Goal: Check status: Check status

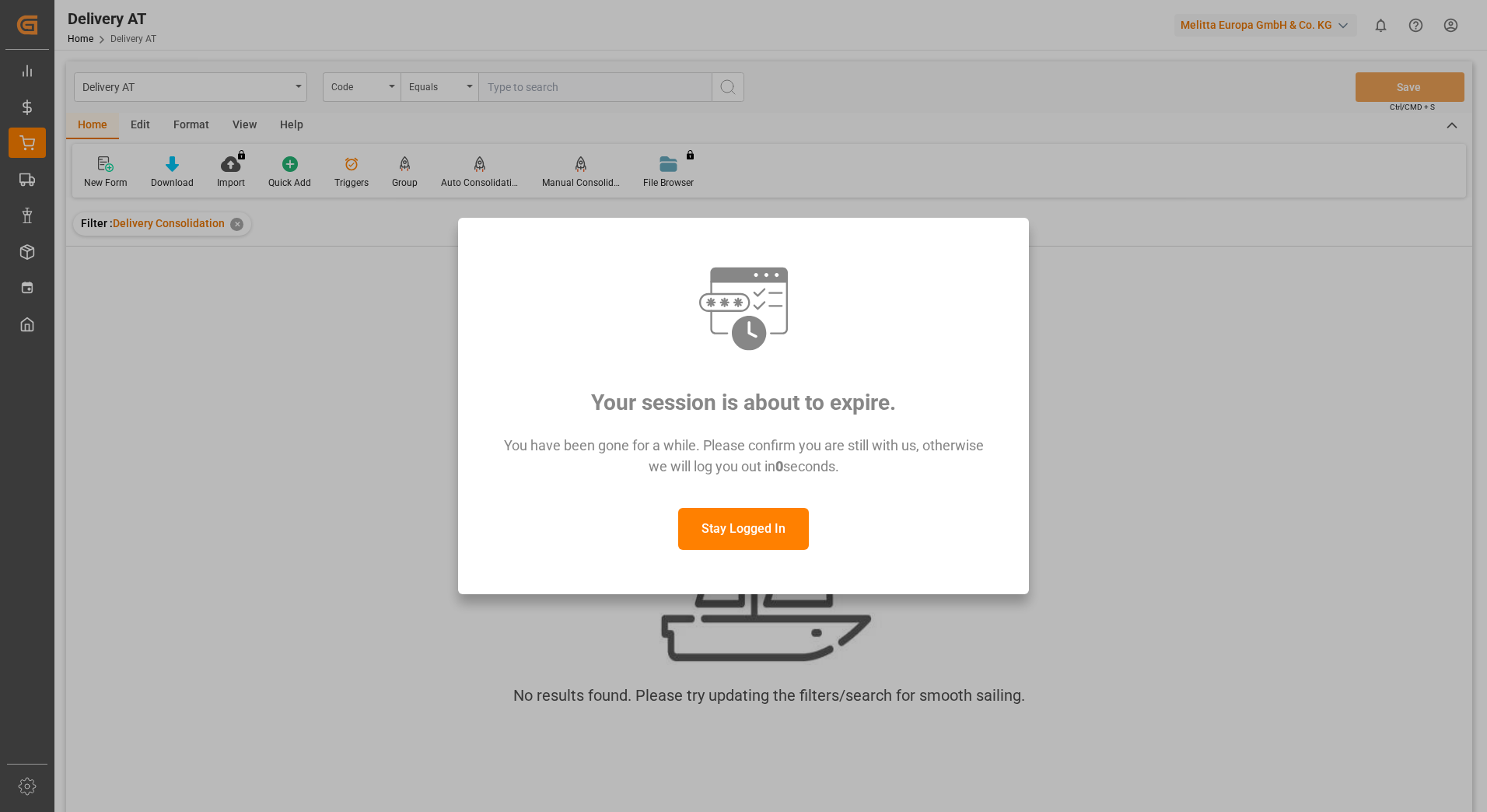
click at [744, 528] on button "Stay Logged In" at bounding box center [743, 529] width 130 height 42
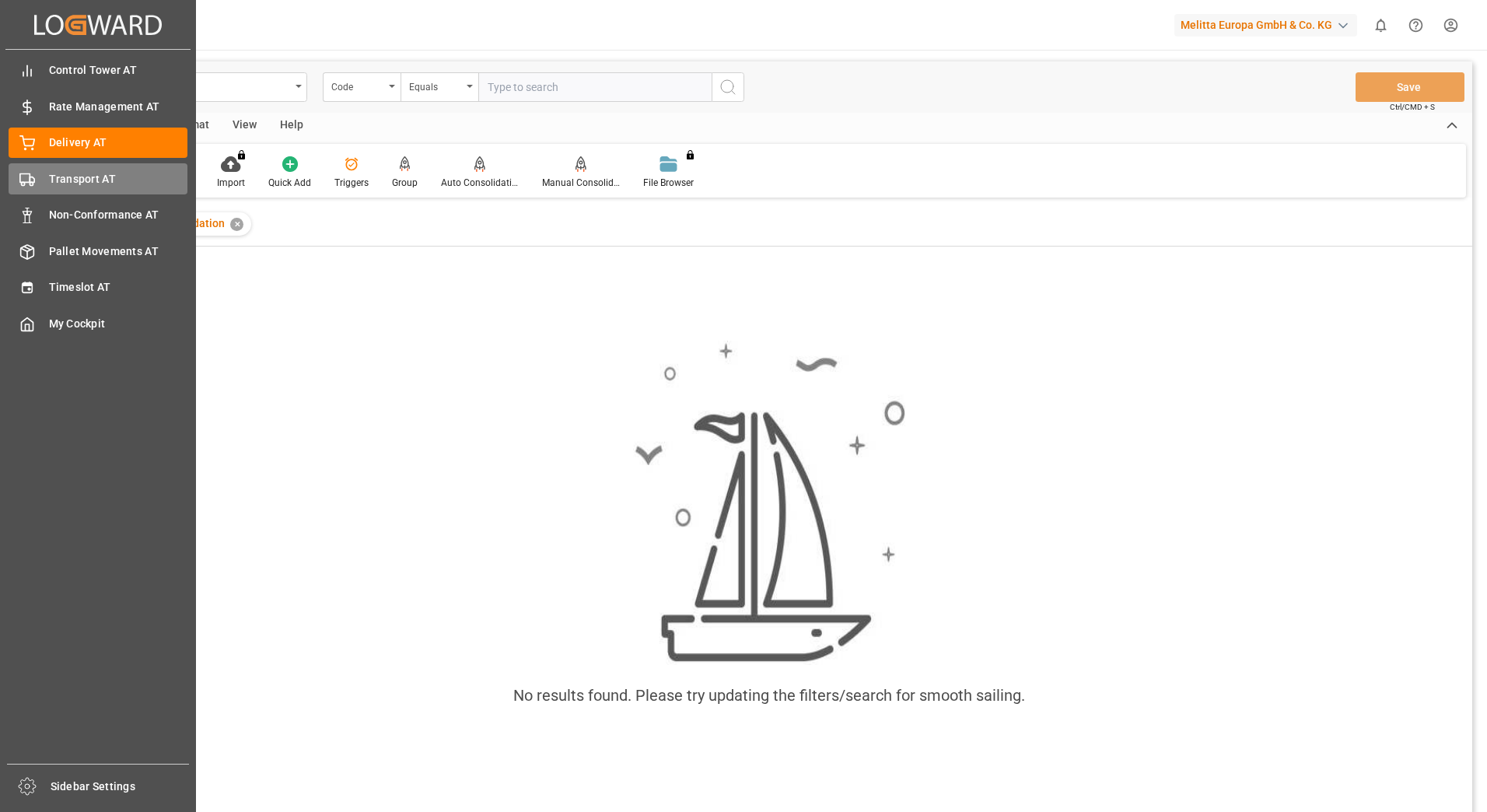
click at [43, 177] on div "Transport AT Transport AT" at bounding box center [98, 178] width 179 height 31
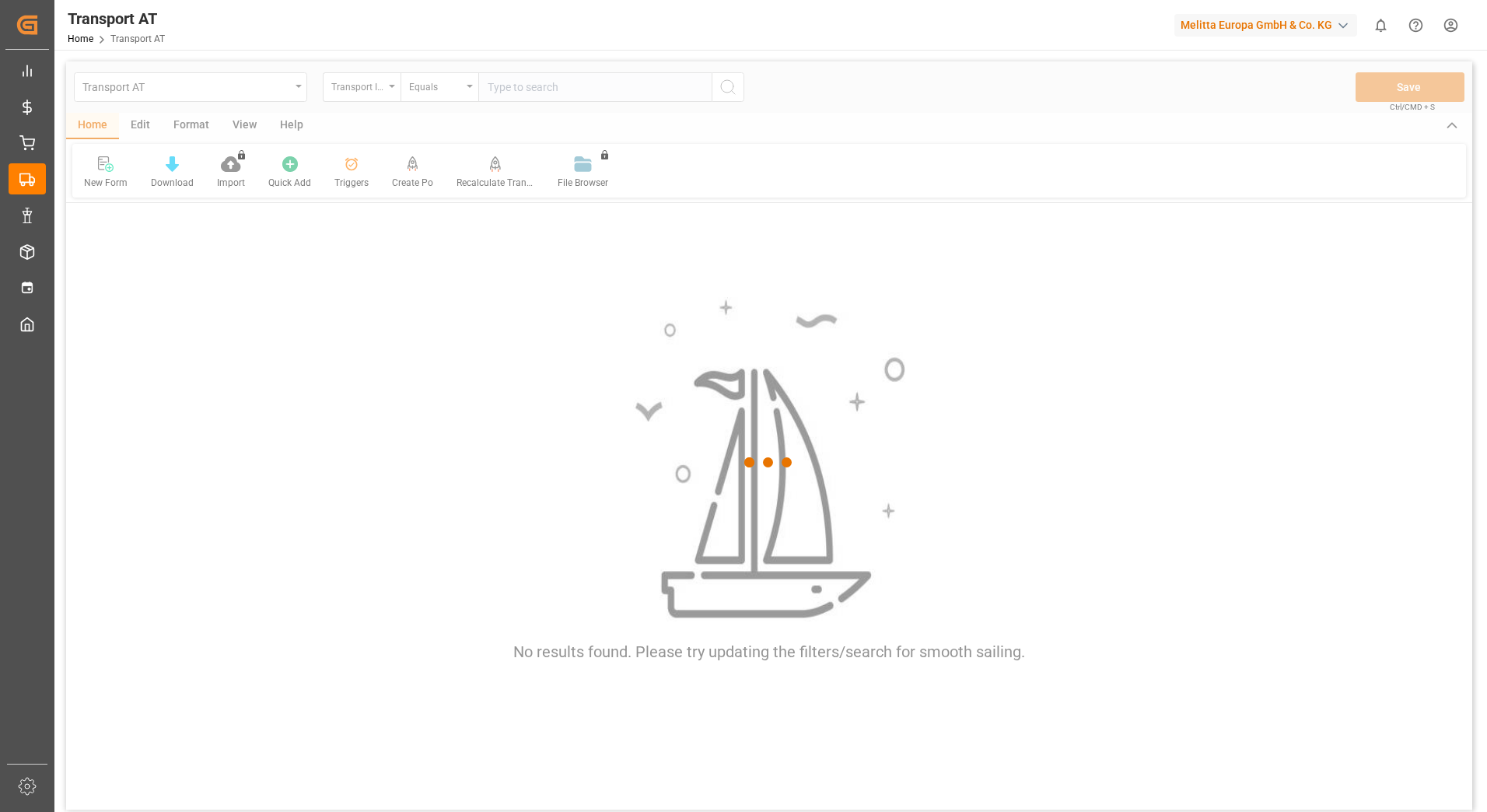
click at [381, 87] on div at bounding box center [769, 462] width 1406 height 803
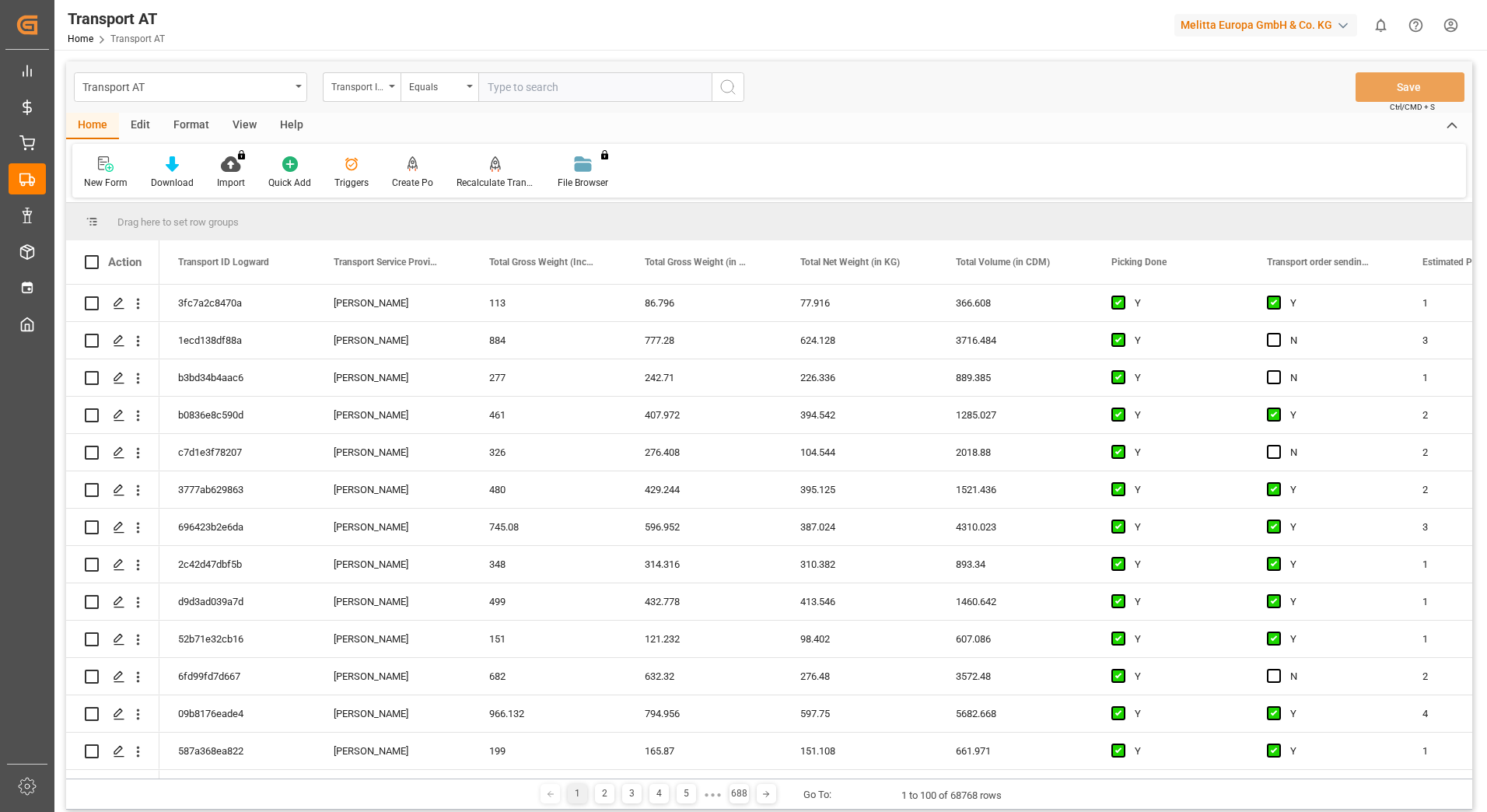
click at [381, 87] on div "Transport ID Logward" at bounding box center [357, 85] width 53 height 18
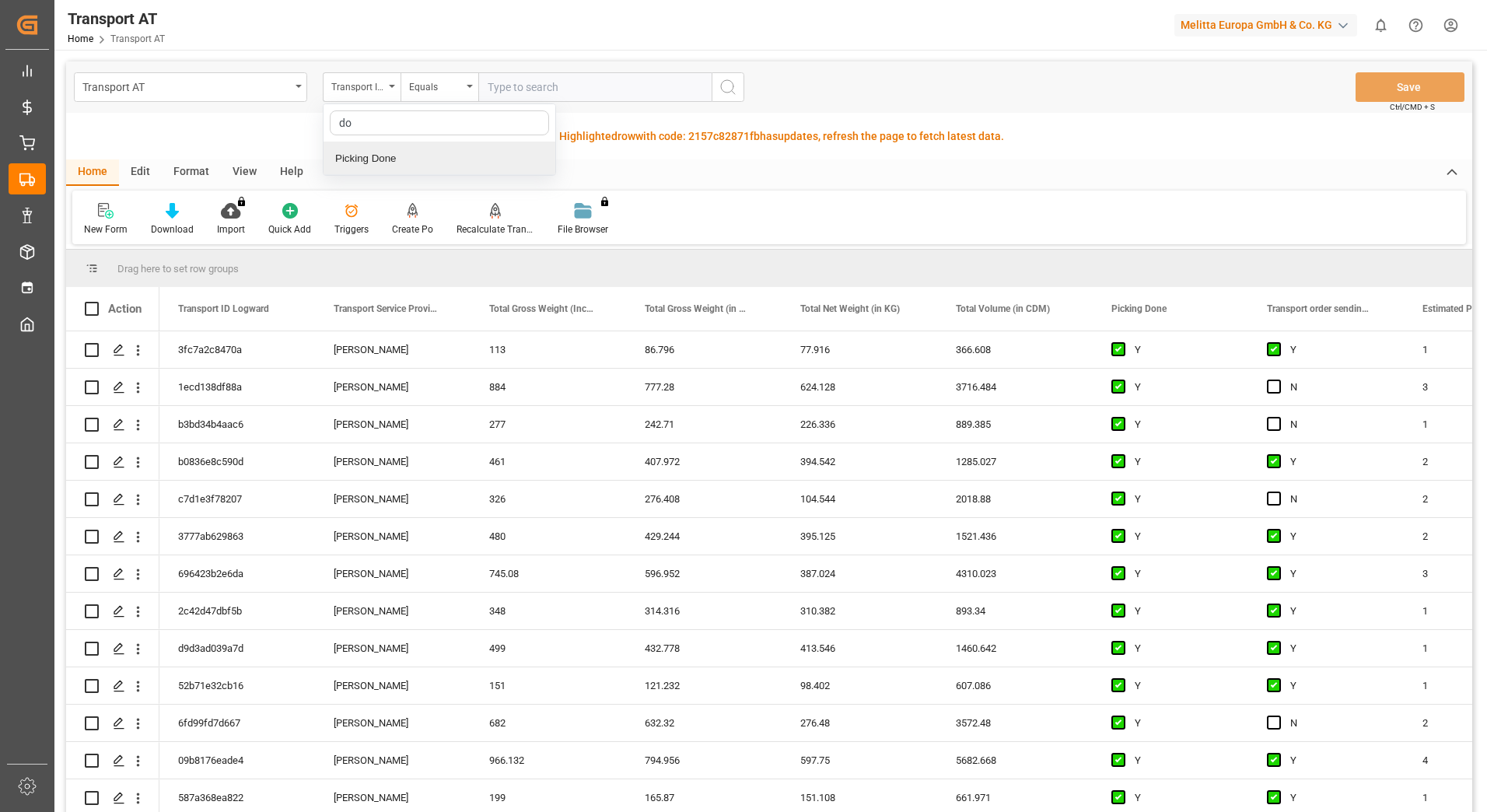
type input "don"
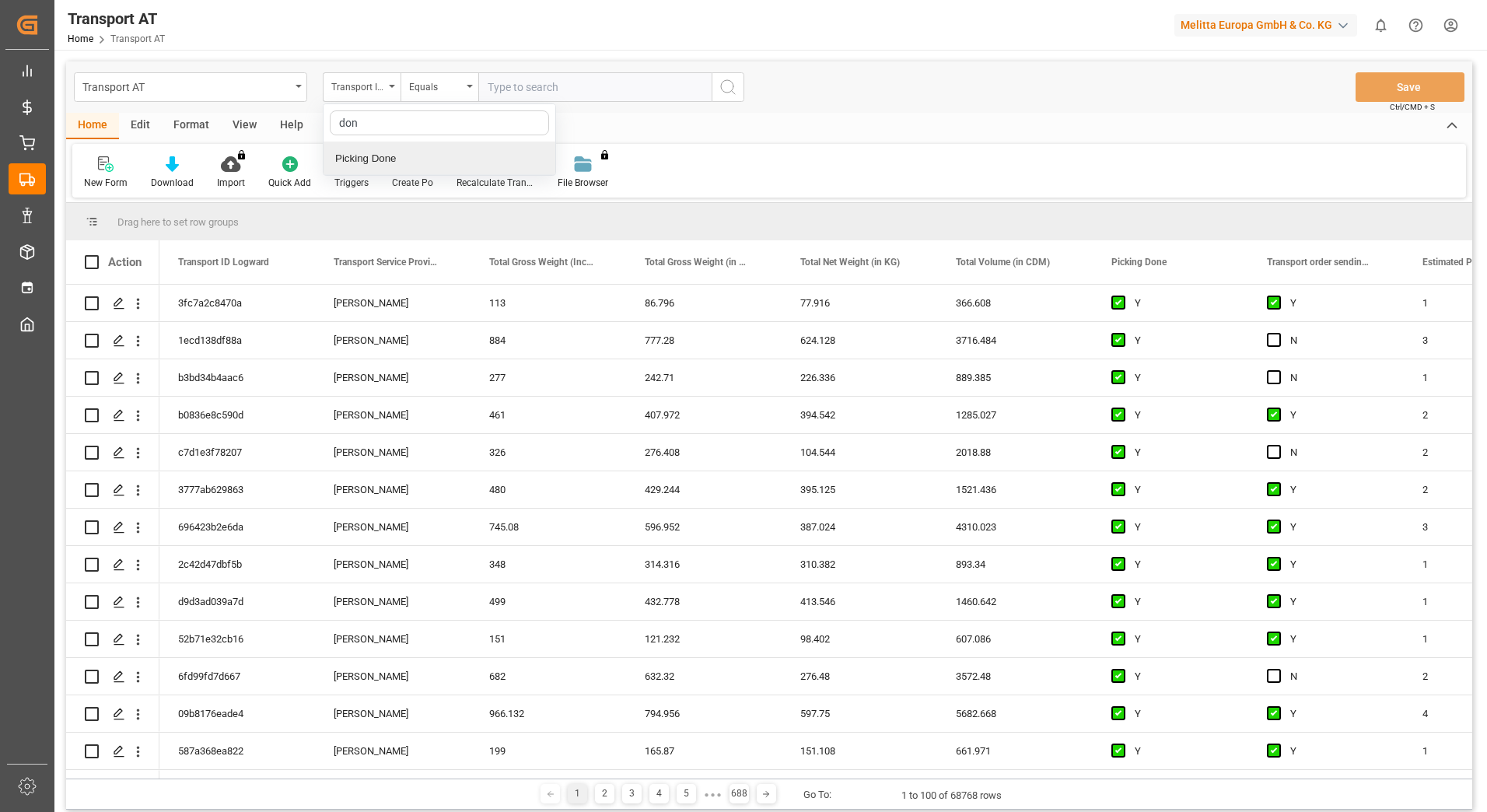
click at [405, 165] on div "Picking Done" at bounding box center [439, 158] width 231 height 33
click at [523, 96] on input "text" at bounding box center [594, 87] width 233 height 30
type input "Y"
click at [734, 85] on icon "search button" at bounding box center [728, 87] width 19 height 19
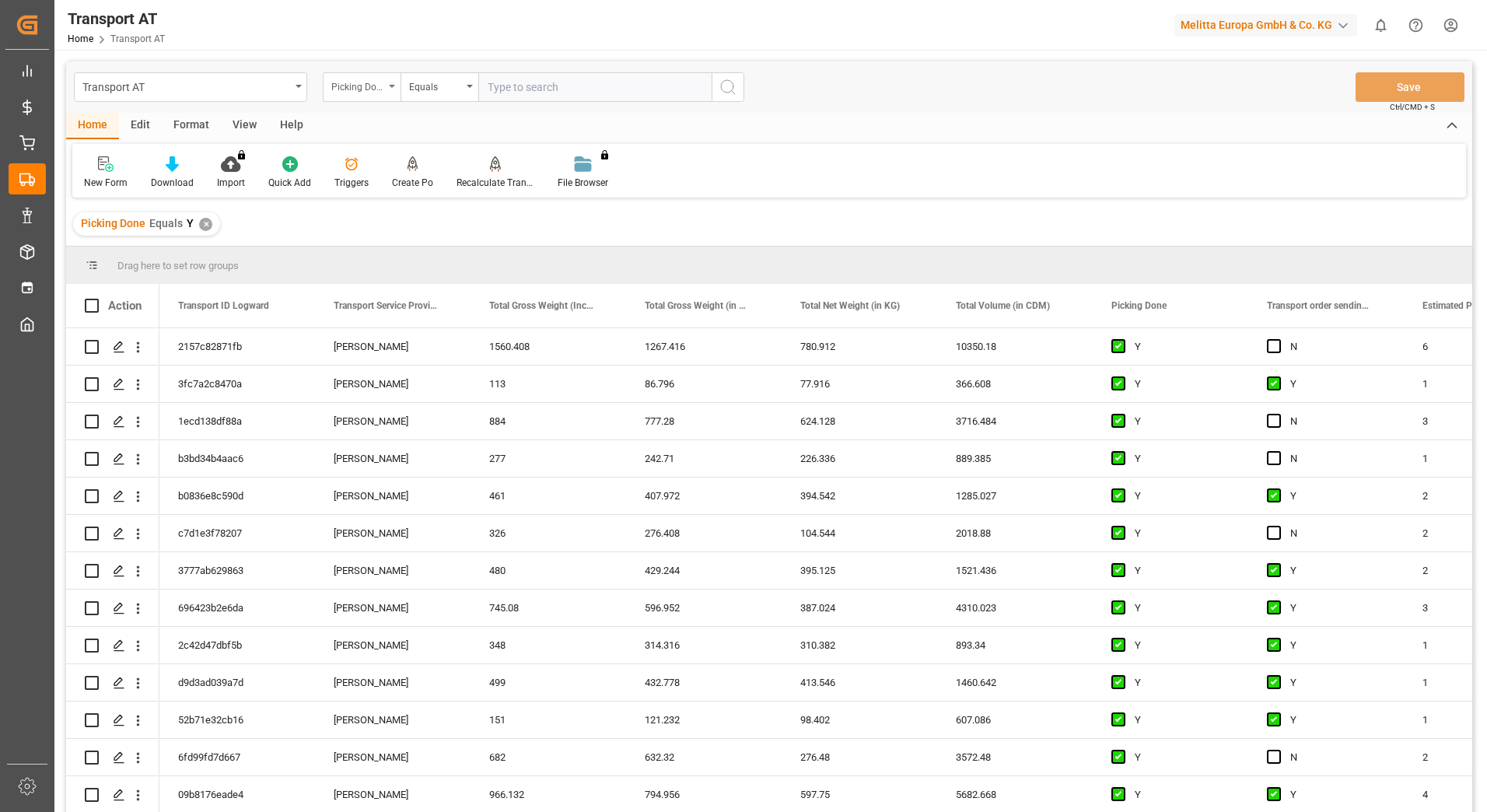
click at [394, 86] on icon "open menu" at bounding box center [392, 86] width 6 height 3
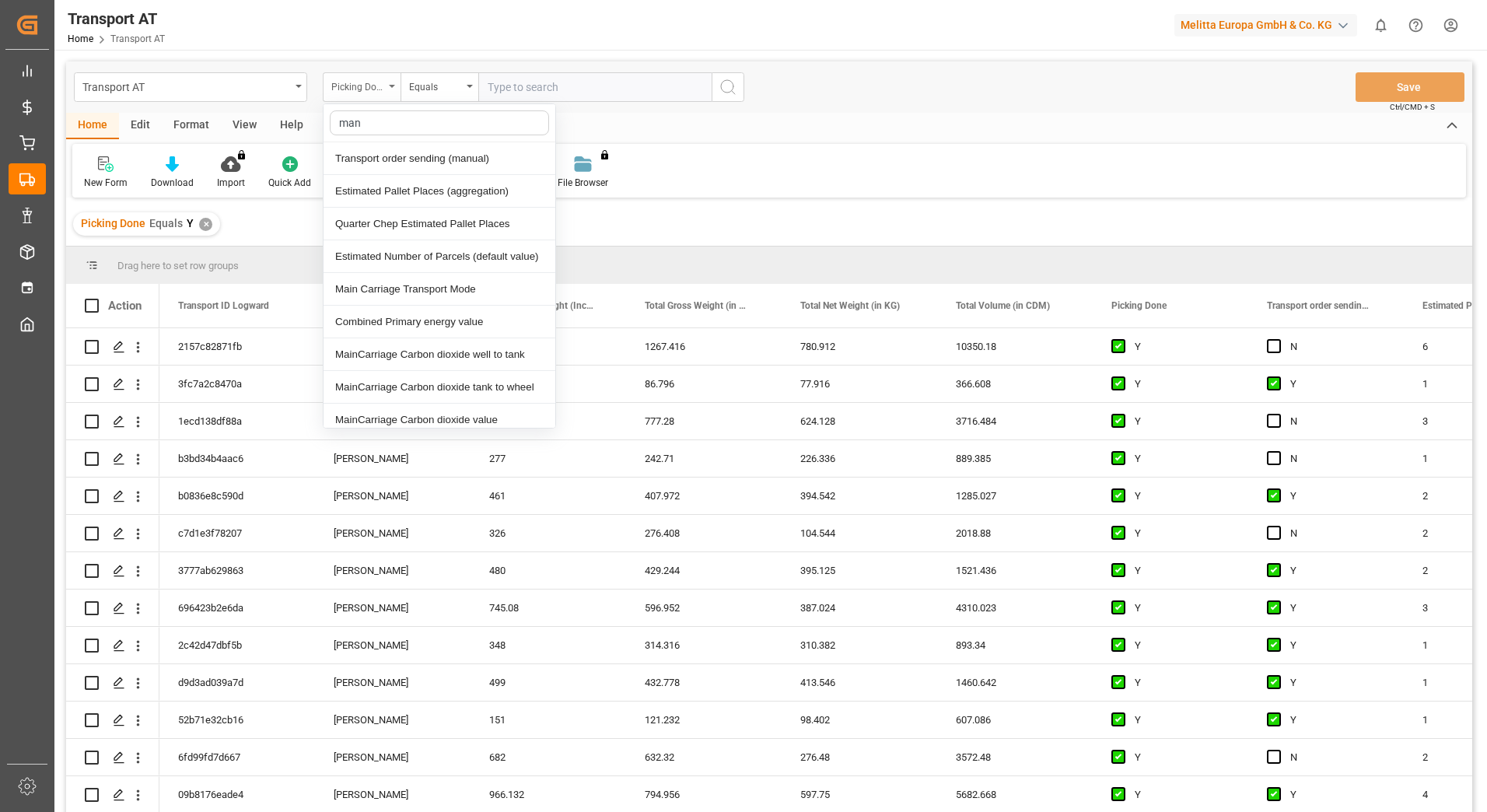
type input "manu"
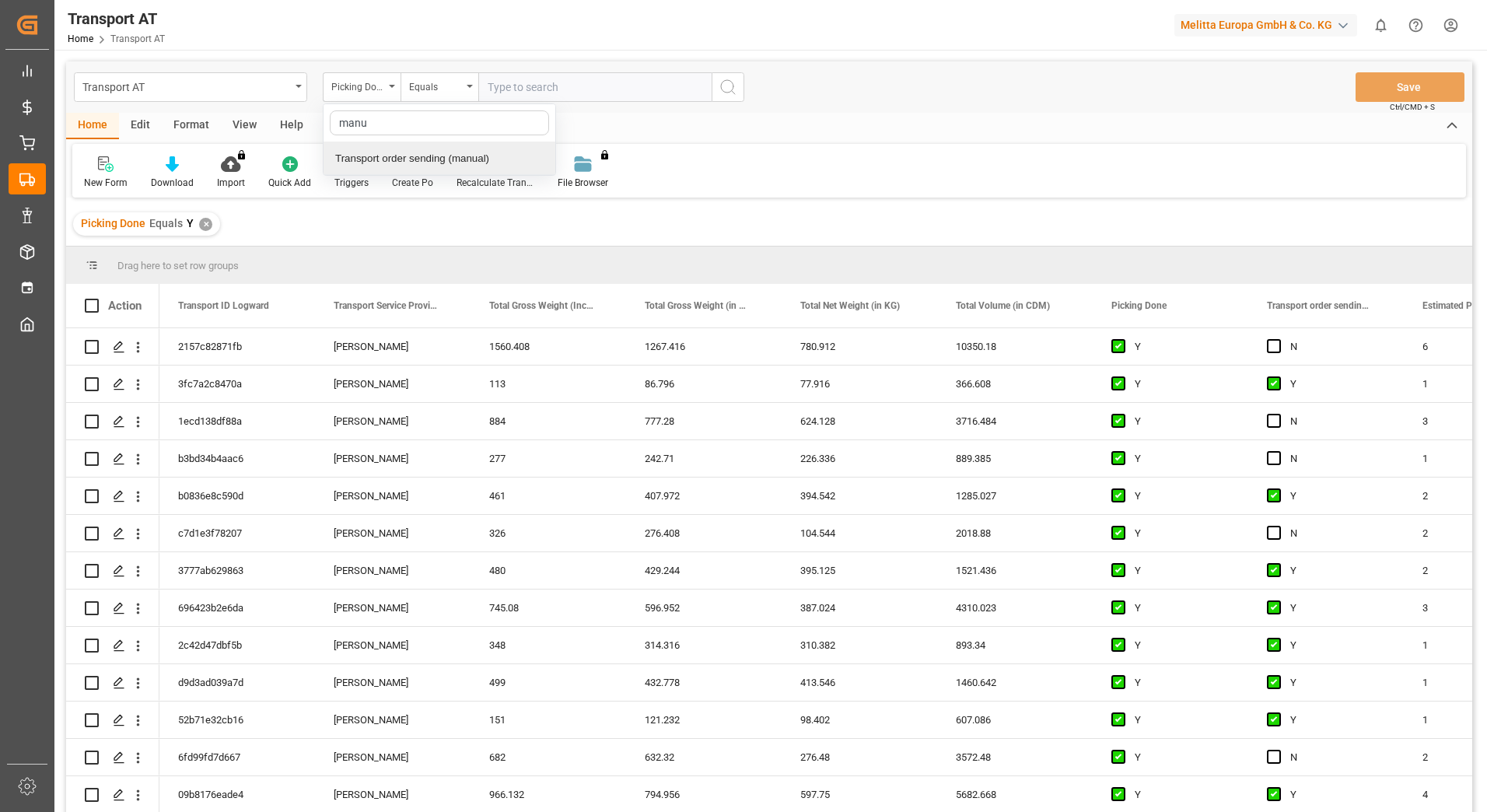
click at [416, 150] on div "Transport order sending (manual)" at bounding box center [439, 158] width 231 height 33
click at [520, 93] on input "text" at bounding box center [594, 87] width 233 height 30
type input "N"
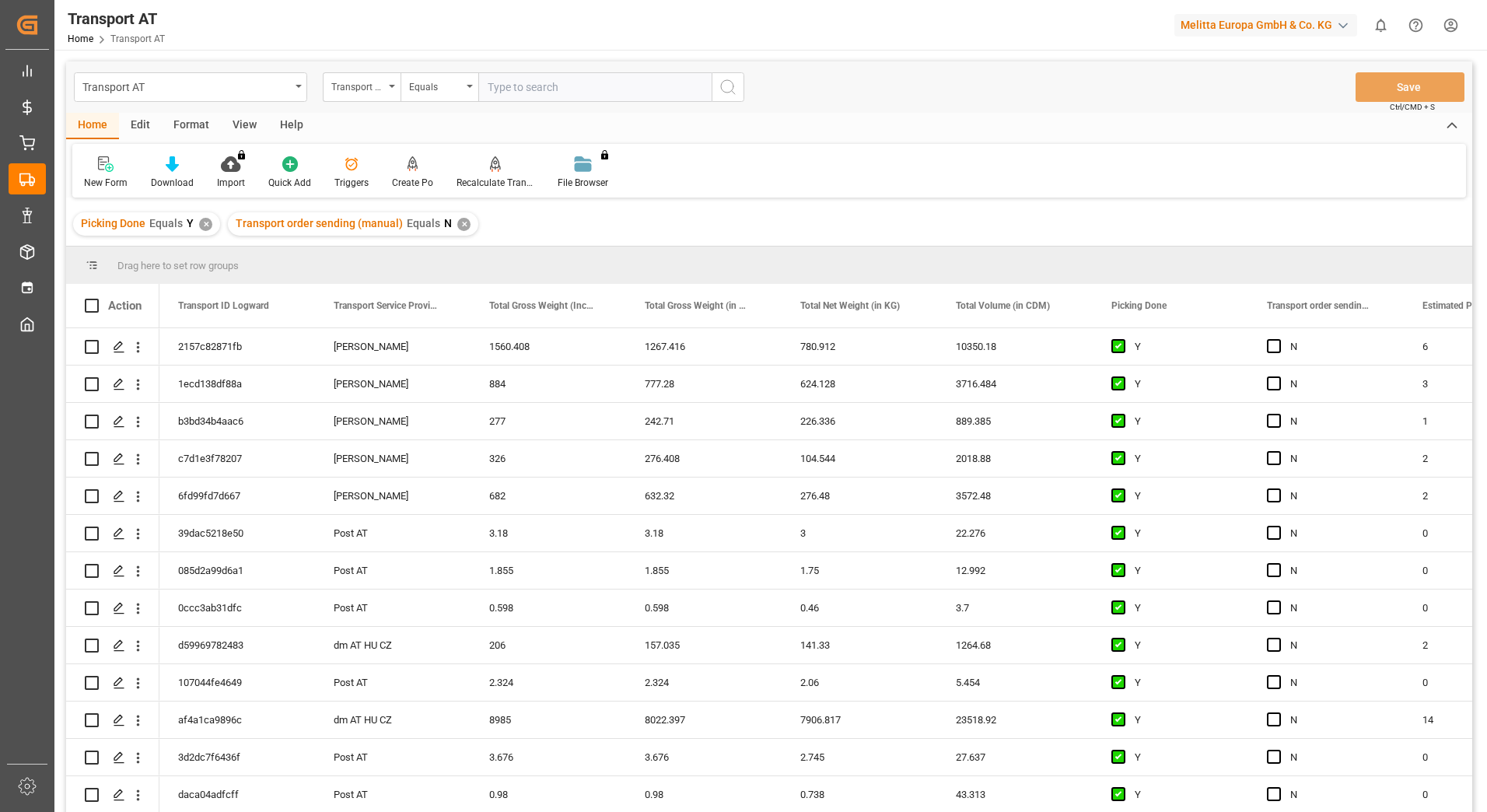
click at [392, 92] on div "Transport order sending (manual)" at bounding box center [361, 87] width 78 height 30
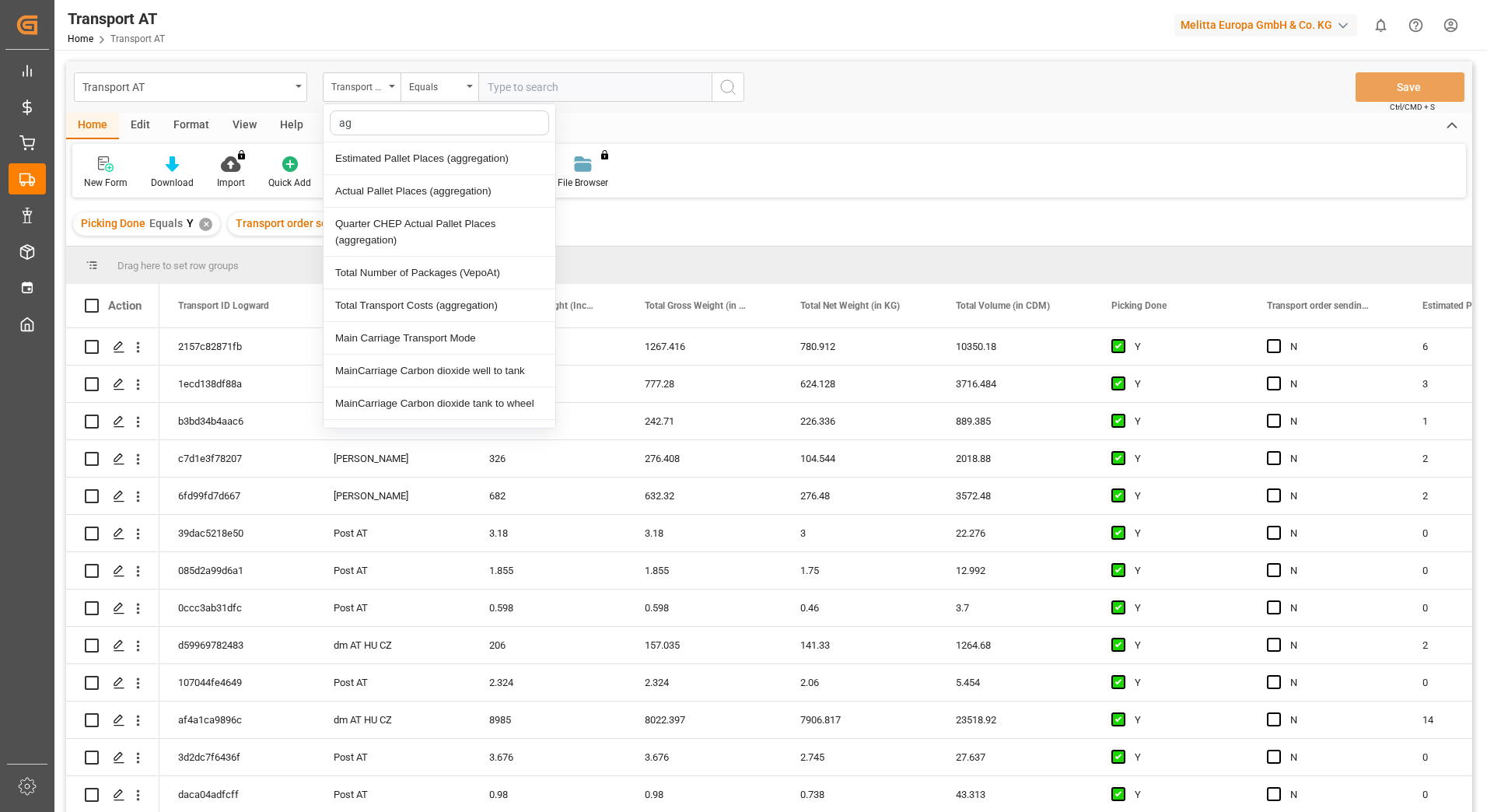
type input "agg"
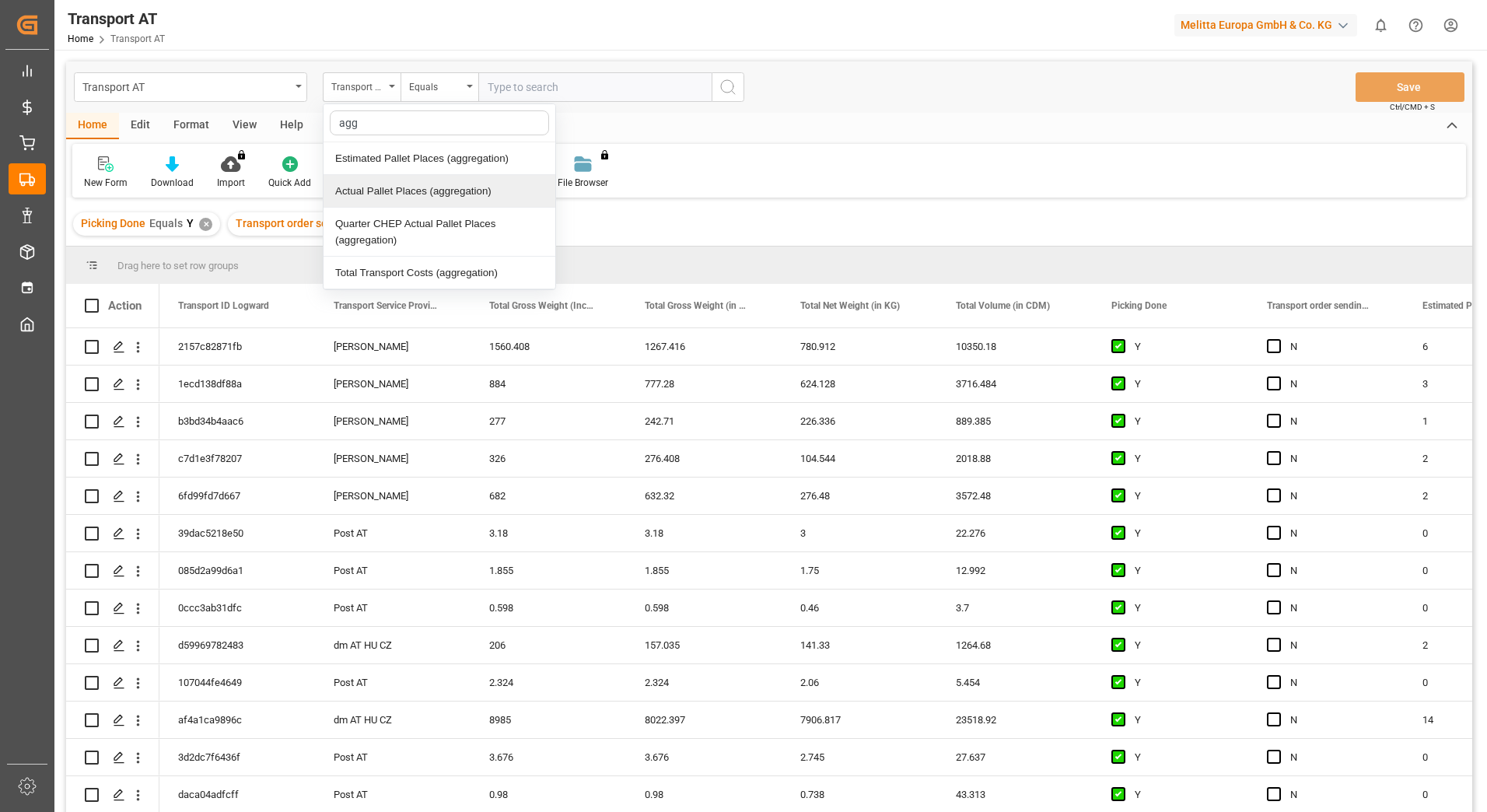
click at [391, 193] on div "Actual Pallet Places (aggregation)" at bounding box center [439, 191] width 231 height 33
click at [426, 94] on div "Equals" at bounding box center [439, 87] width 78 height 30
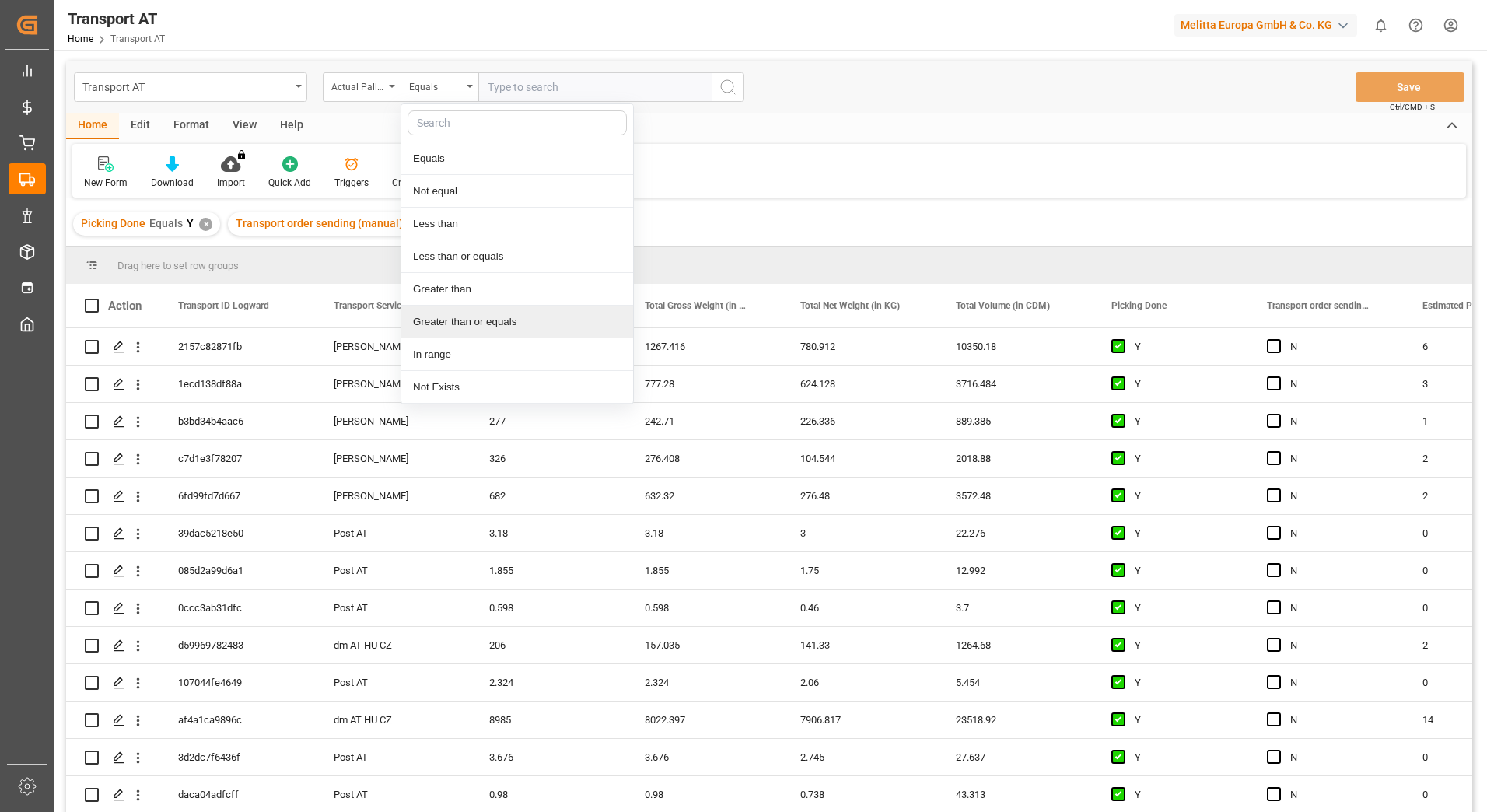
click at [457, 322] on div "Greater than or equals" at bounding box center [516, 322] width 231 height 33
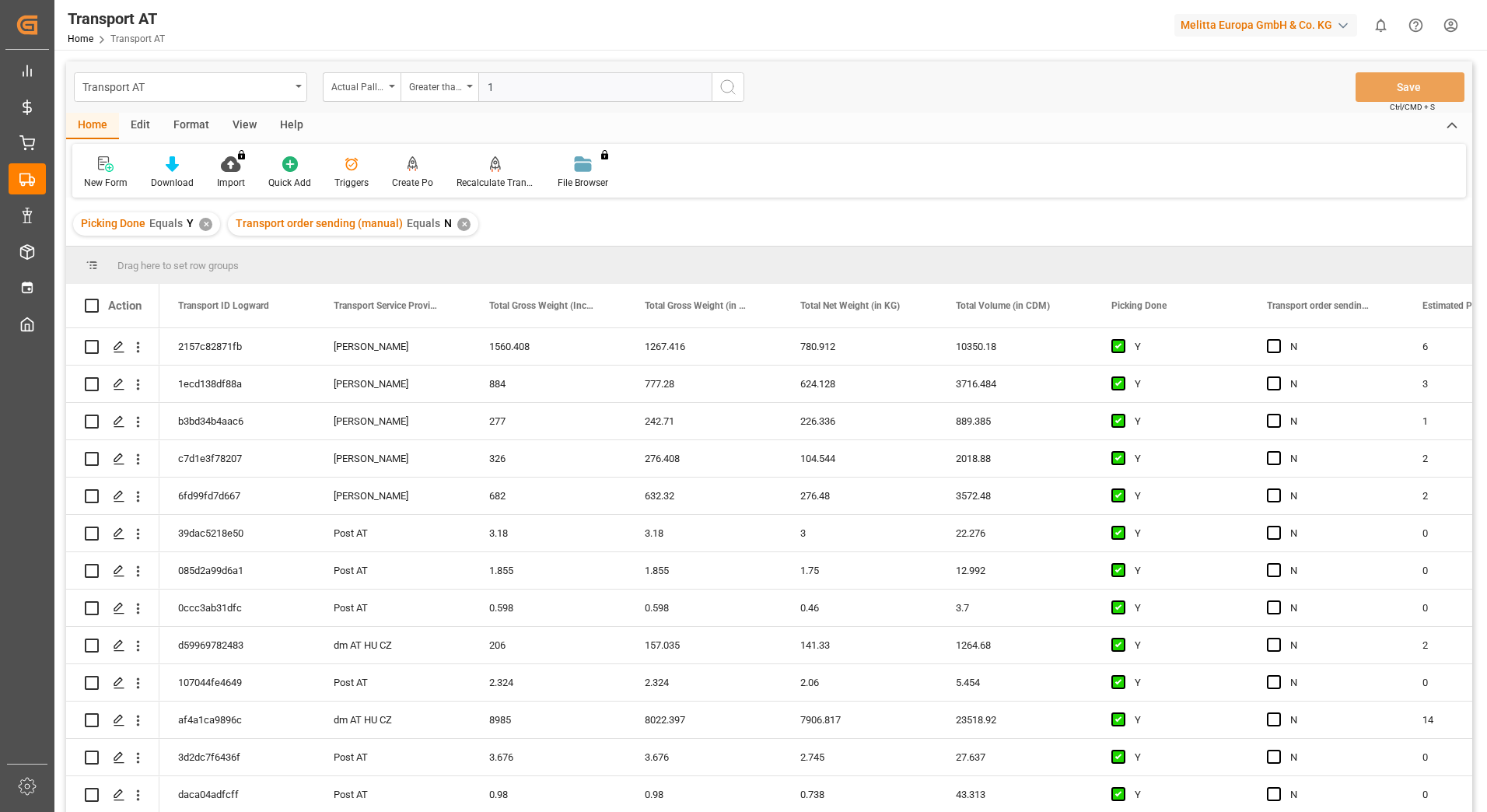
type input "1"
click at [728, 89] on icon "search button" at bounding box center [728, 87] width 19 height 19
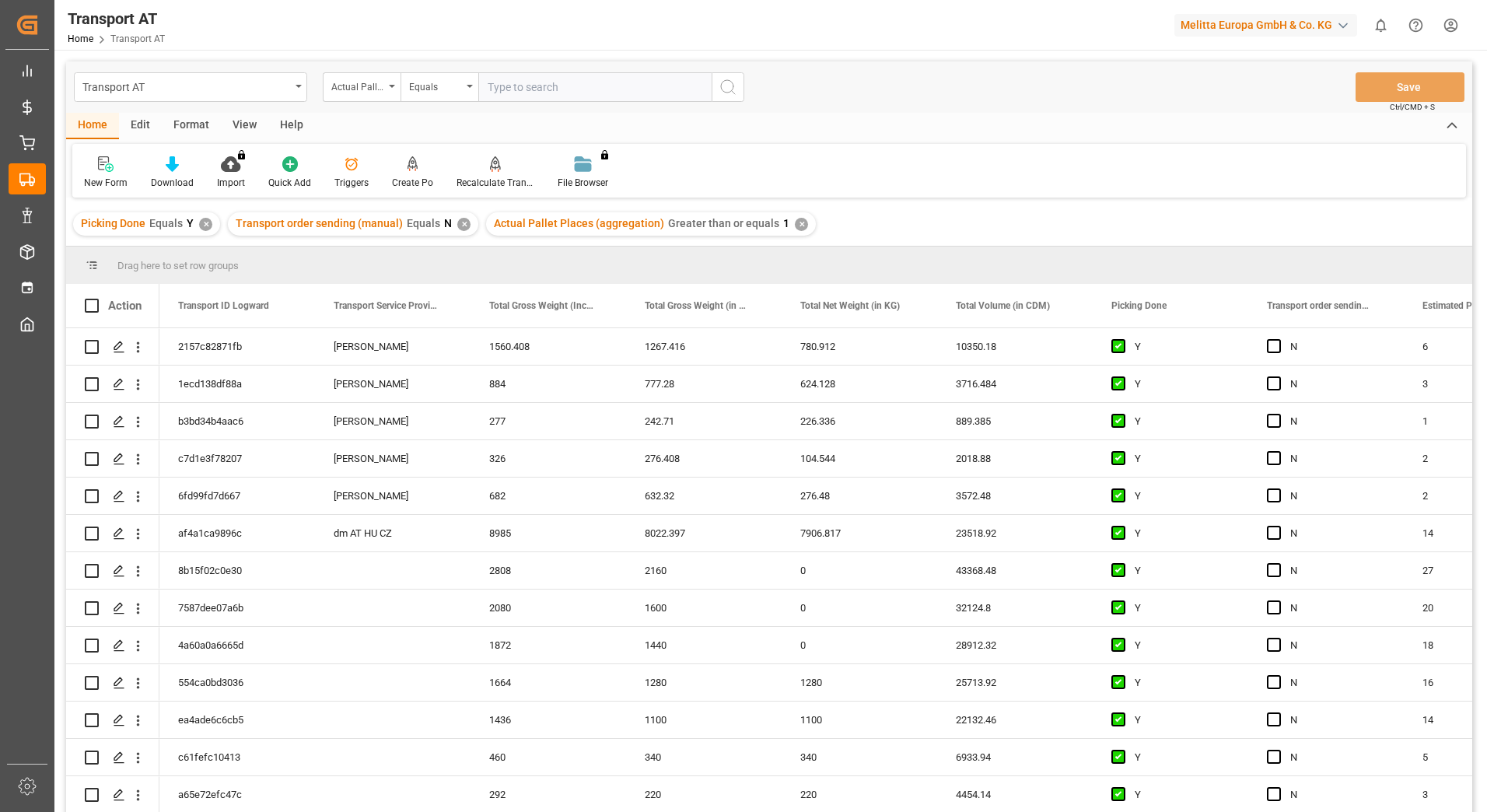
click at [251, 120] on div "View" at bounding box center [244, 126] width 47 height 27
click at [100, 162] on icon at bounding box center [100, 164] width 16 height 16
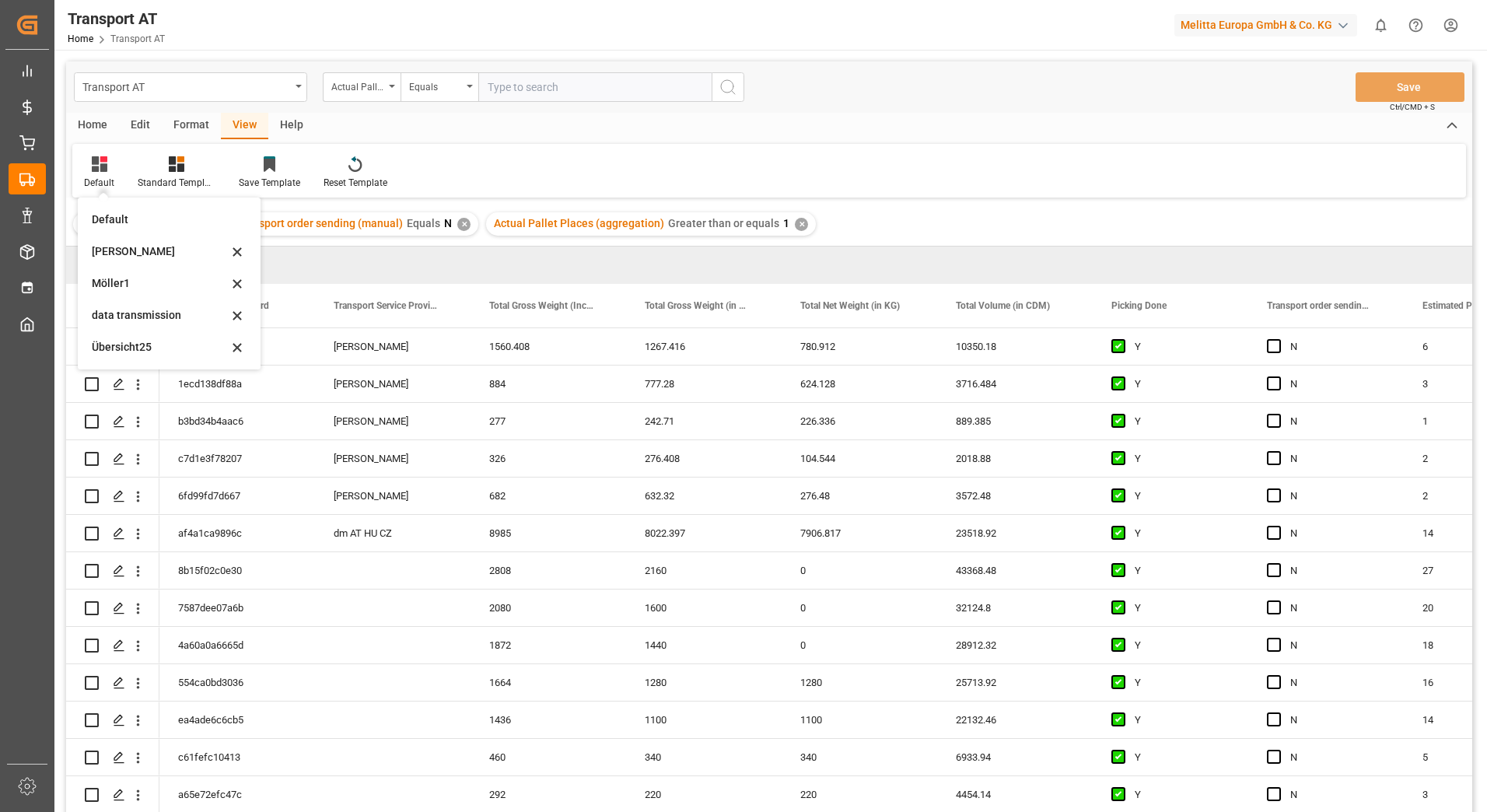
click at [112, 314] on div "data transmission" at bounding box center [159, 315] width 136 height 16
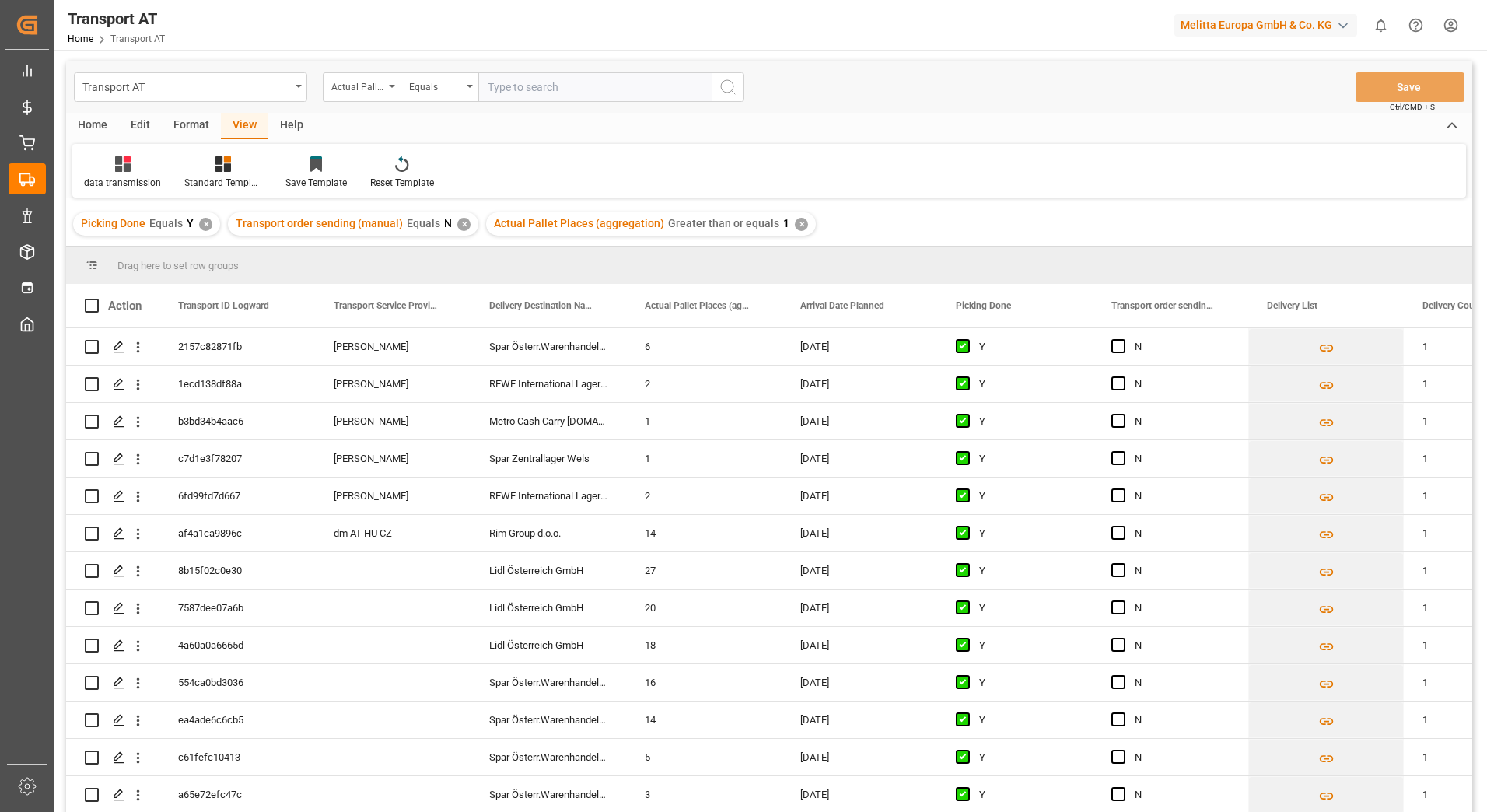
click at [93, 126] on div "Home" at bounding box center [92, 126] width 53 height 27
click at [1117, 342] on span "Press SPACE to select this row." at bounding box center [1118, 346] width 14 height 14
click at [1123, 339] on input "Press SPACE to select this row." at bounding box center [1123, 339] width 0 height 0
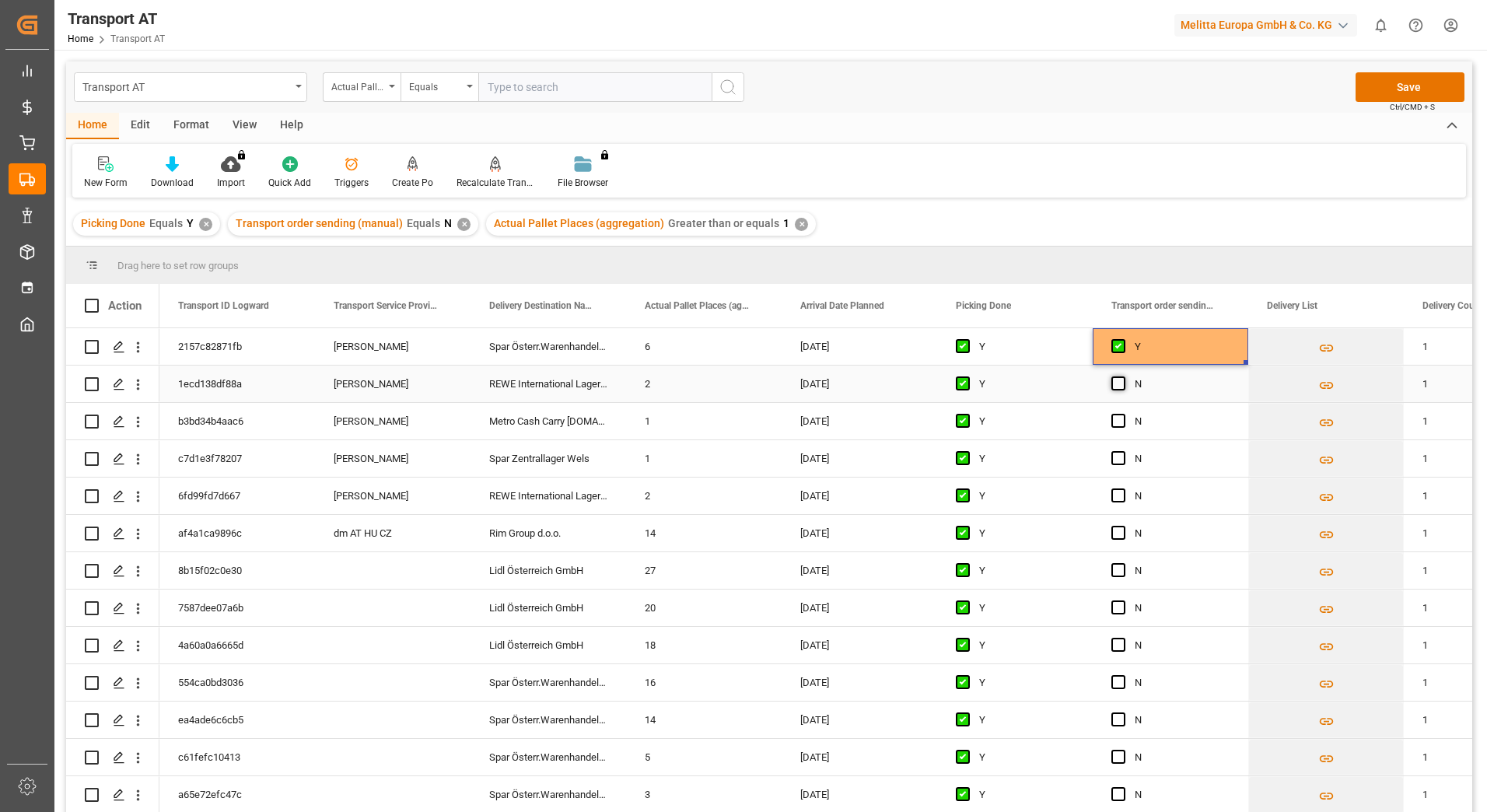
click at [1116, 385] on span "Press SPACE to select this row." at bounding box center [1118, 384] width 14 height 14
click at [1123, 377] on input "Press SPACE to select this row." at bounding box center [1123, 377] width 0 height 0
click at [1118, 421] on span "Press SPACE to select this row." at bounding box center [1118, 421] width 14 height 14
click at [1123, 413] on input "Press SPACE to select this row." at bounding box center [1123, 413] width 0 height 0
click at [1116, 457] on span "Press SPACE to select this row." at bounding box center [1118, 458] width 14 height 14
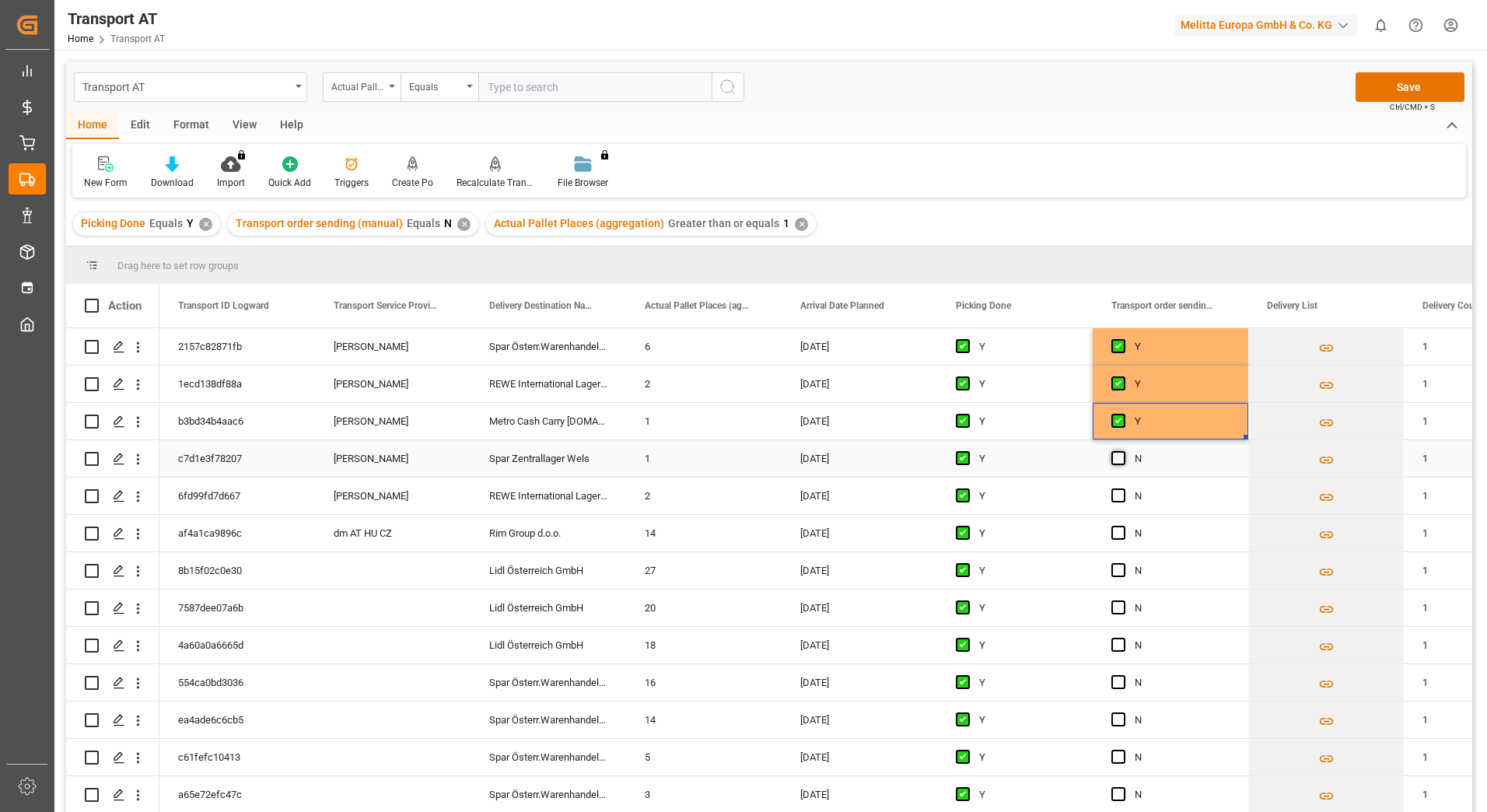
click at [1123, 451] on input "Press SPACE to select this row." at bounding box center [1123, 451] width 0 height 0
click at [1120, 493] on span "Press SPACE to select this row." at bounding box center [1118, 495] width 14 height 14
click at [1123, 488] on input "Press SPACE to select this row." at bounding box center [1123, 488] width 0 height 0
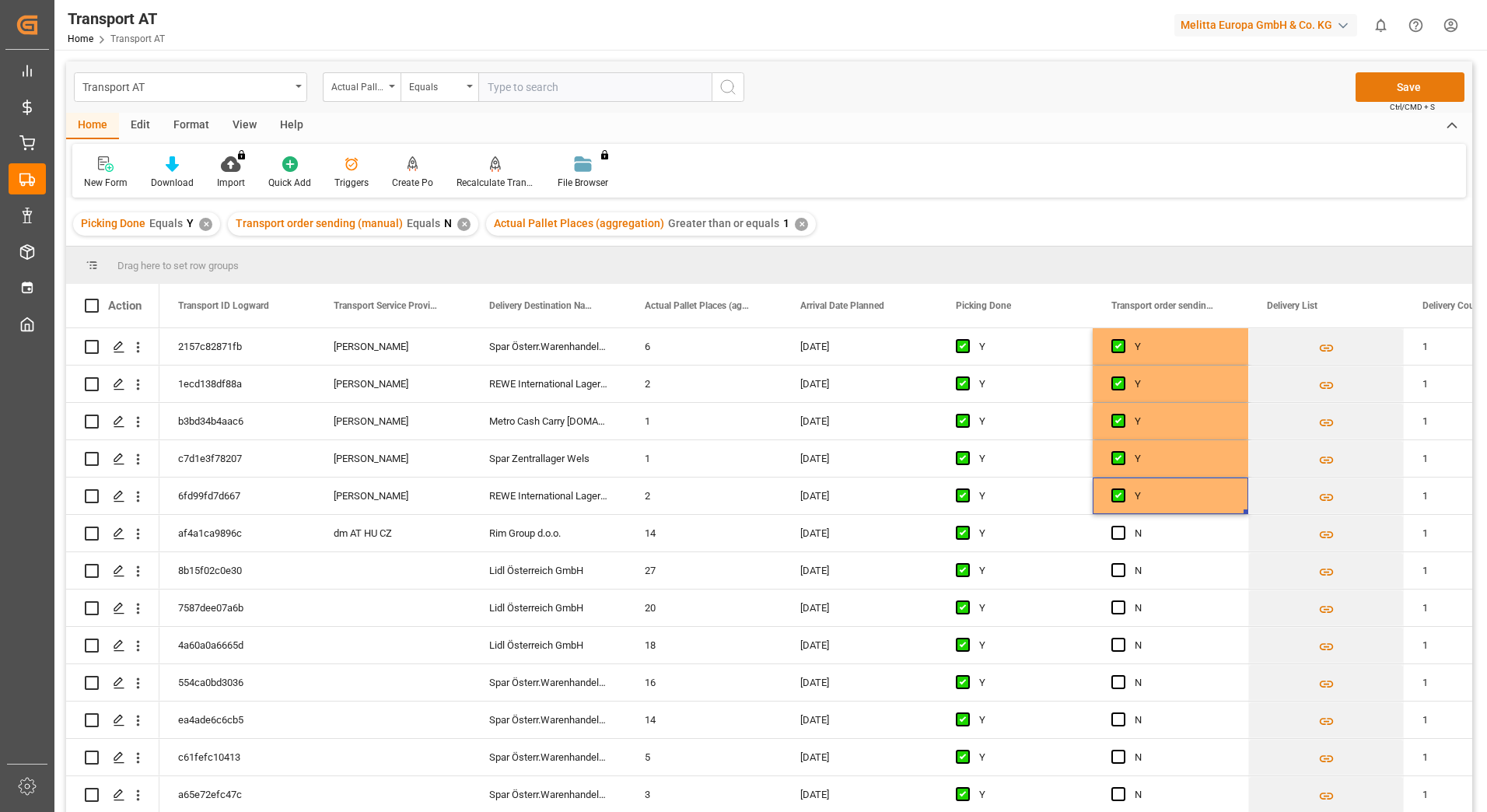
click at [1395, 79] on button "Save" at bounding box center [1409, 87] width 109 height 30
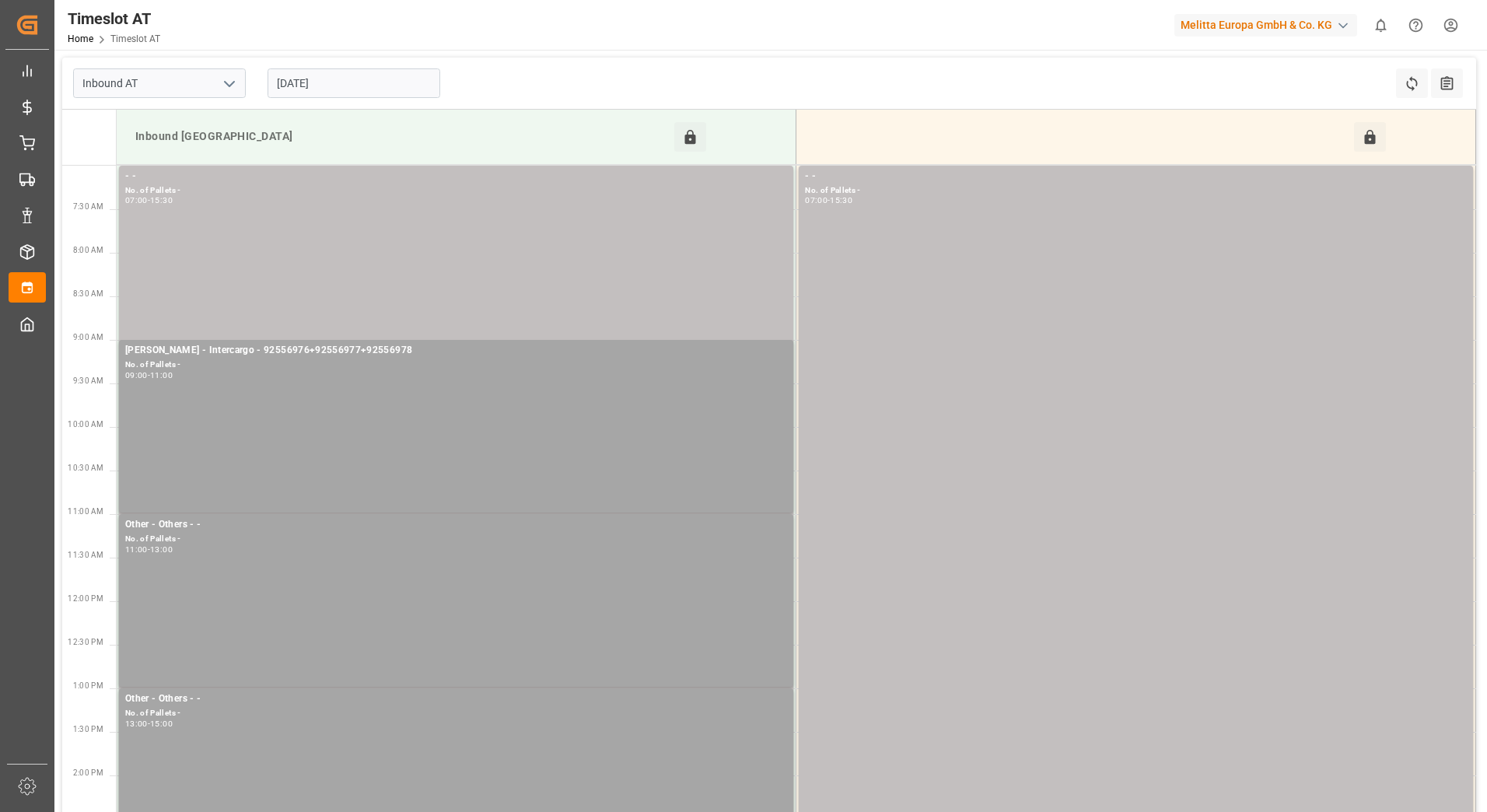
click at [335, 83] on input "[DATE]" at bounding box center [354, 83] width 173 height 30
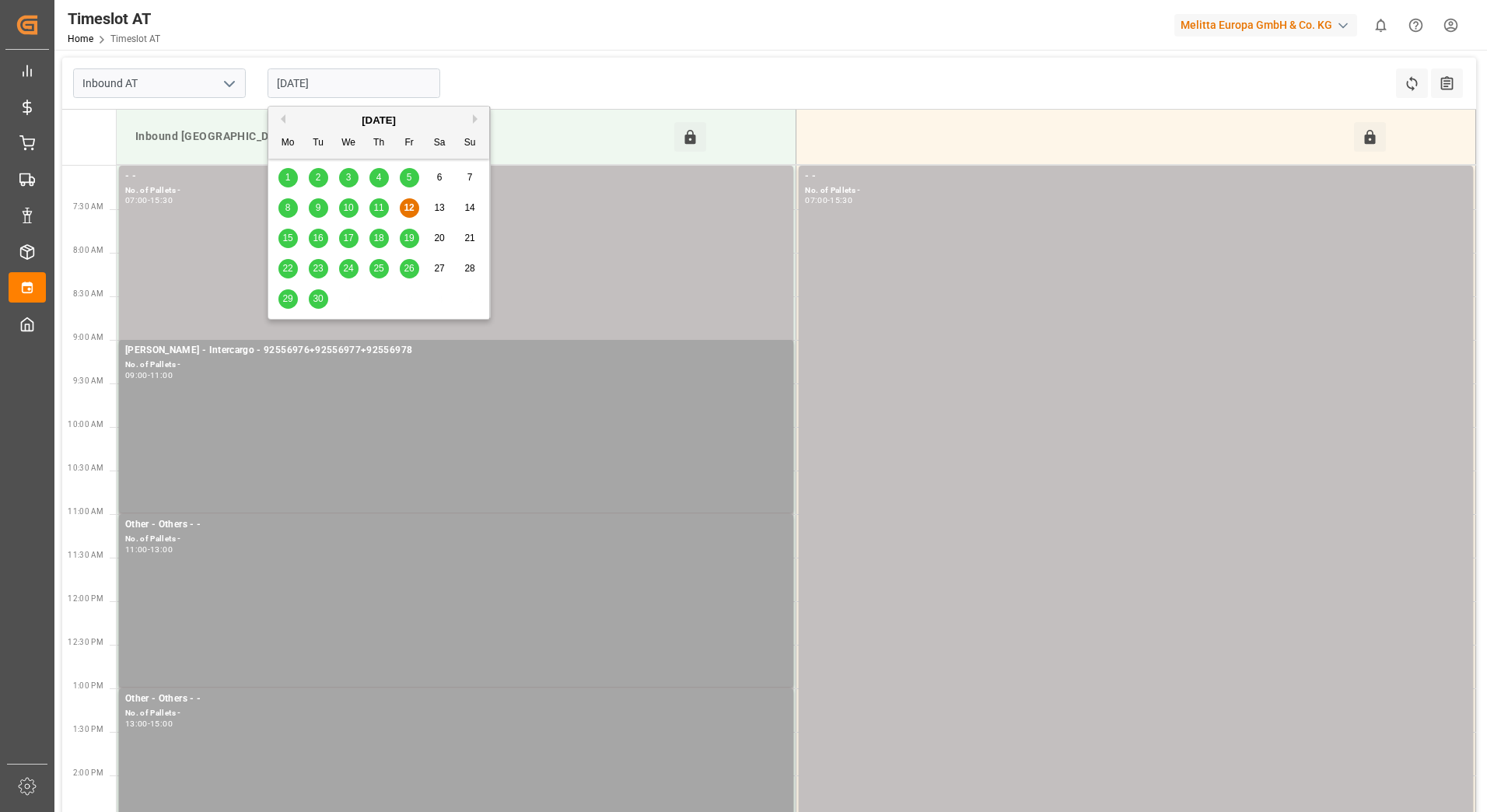
click at [289, 233] on span "15" at bounding box center [287, 238] width 10 height 11
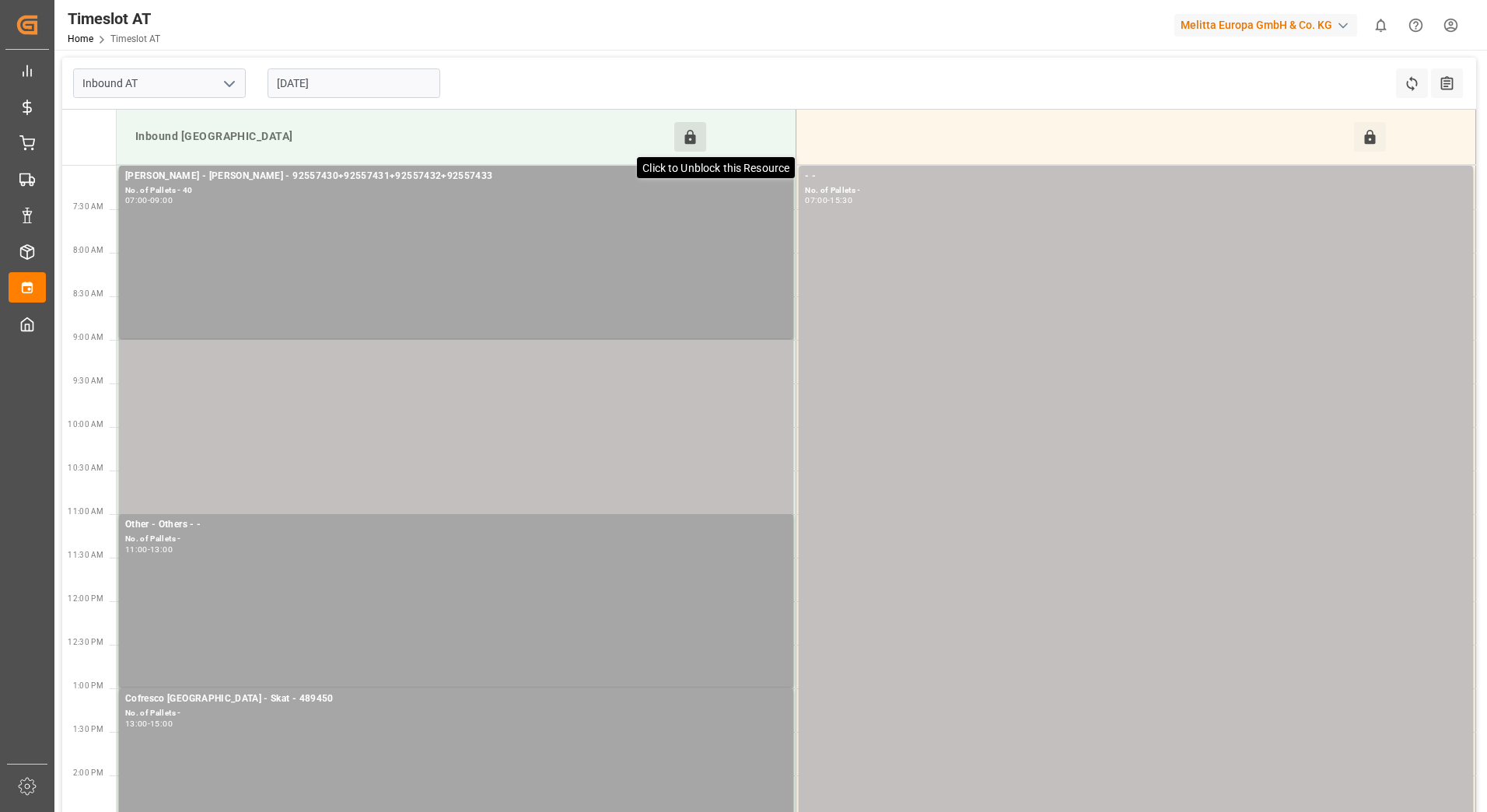
click at [684, 140] on icon at bounding box center [690, 137] width 16 height 16
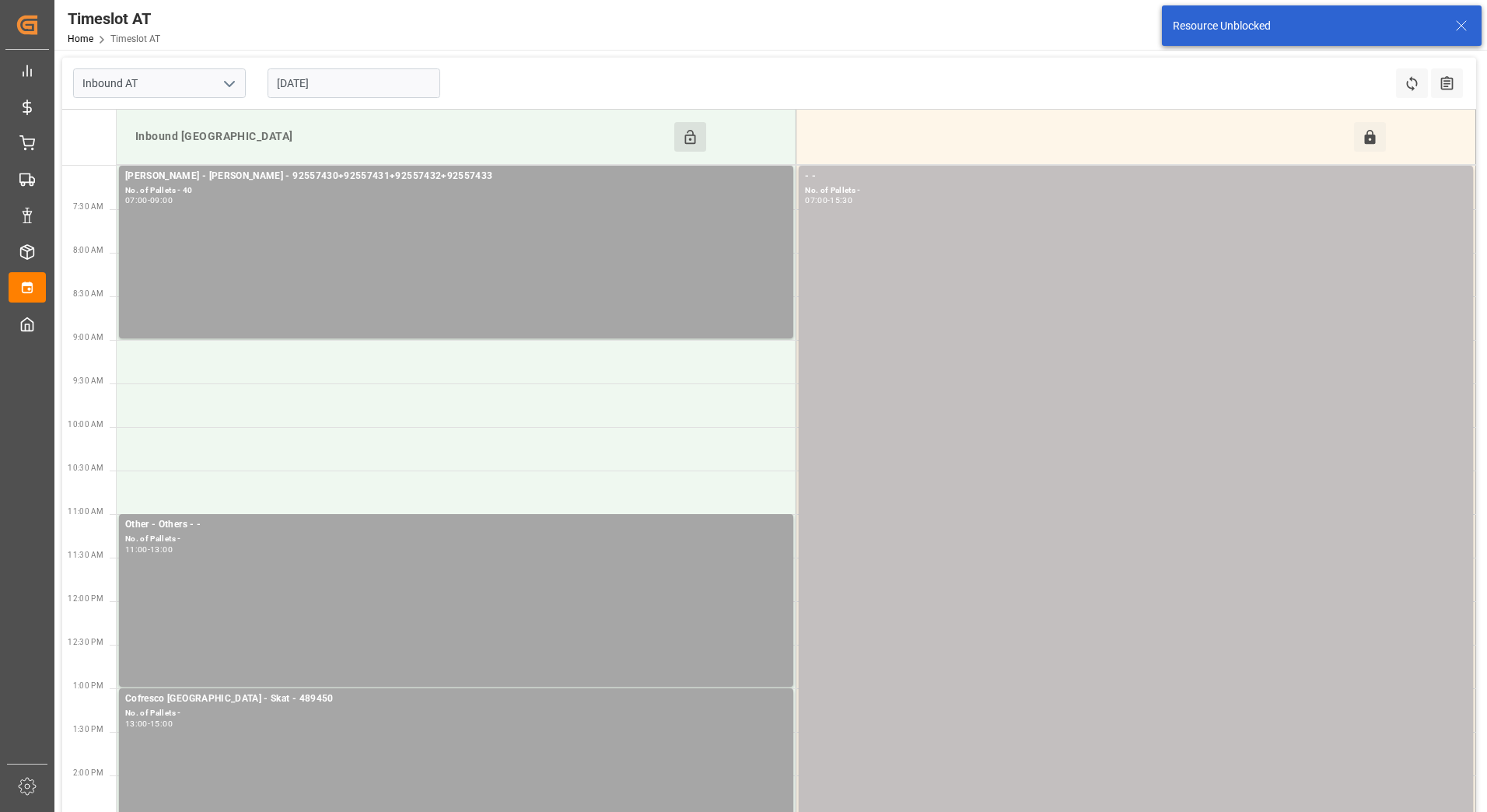
click at [349, 76] on input "[DATE]" at bounding box center [354, 83] width 173 height 30
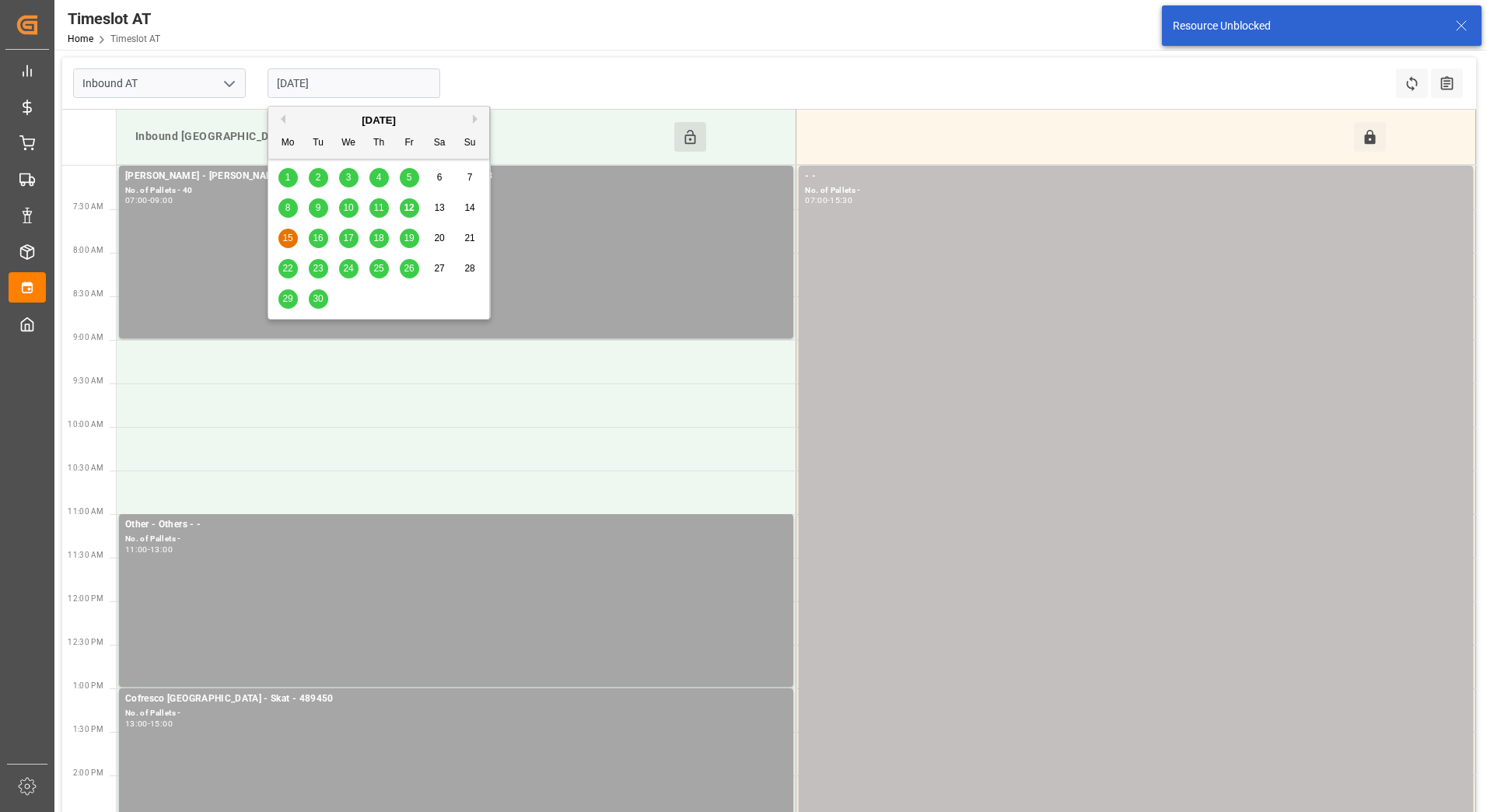
click at [407, 209] on span "12" at bounding box center [408, 208] width 10 height 11
type input "[DATE]"
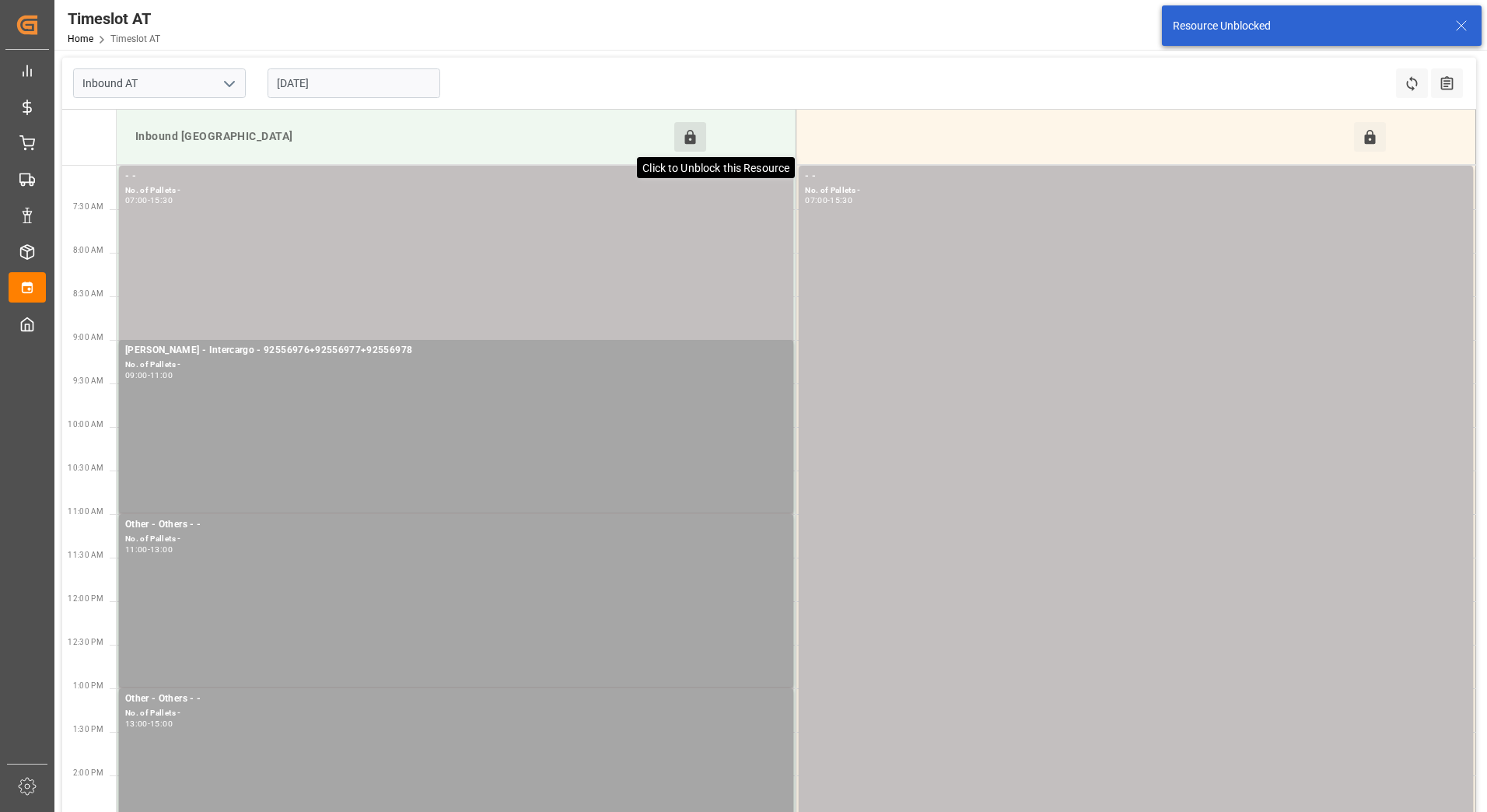
click at [689, 135] on icon at bounding box center [691, 137] width 11 height 14
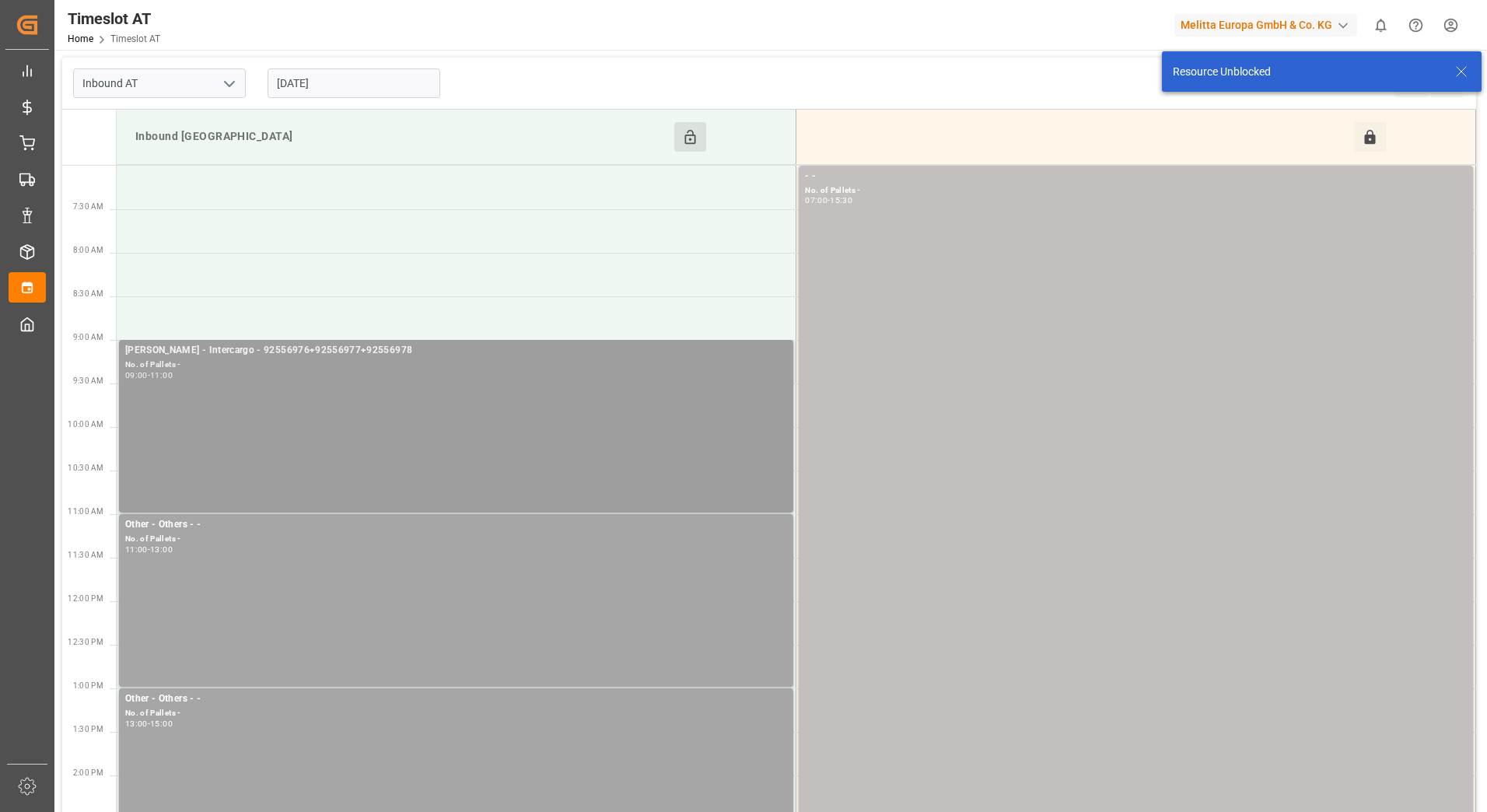
click at [315, 359] on div "No. of Pallets -" at bounding box center [456, 365] width 661 height 13
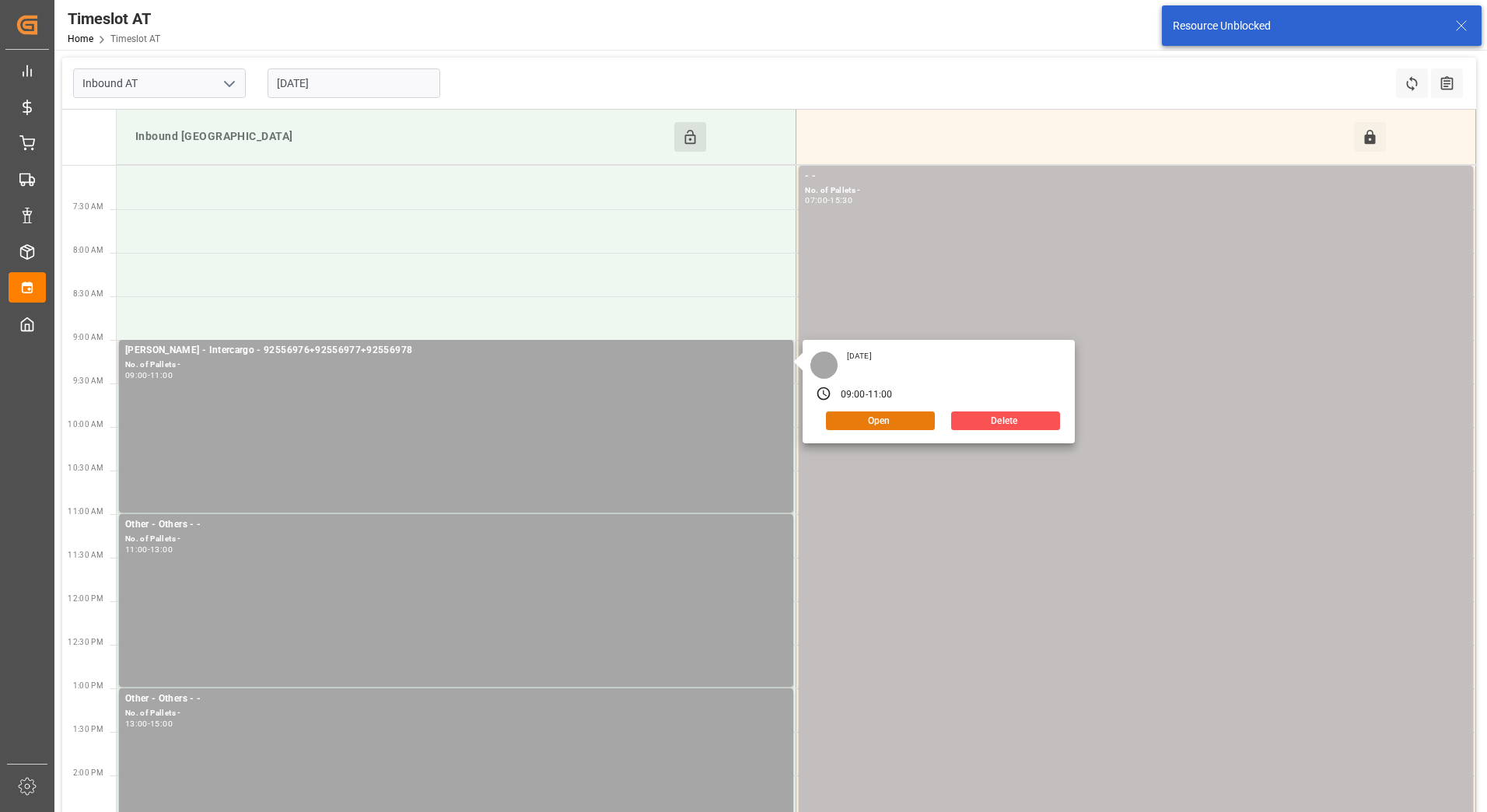
click at [848, 421] on button "Open" at bounding box center [880, 421] width 109 height 19
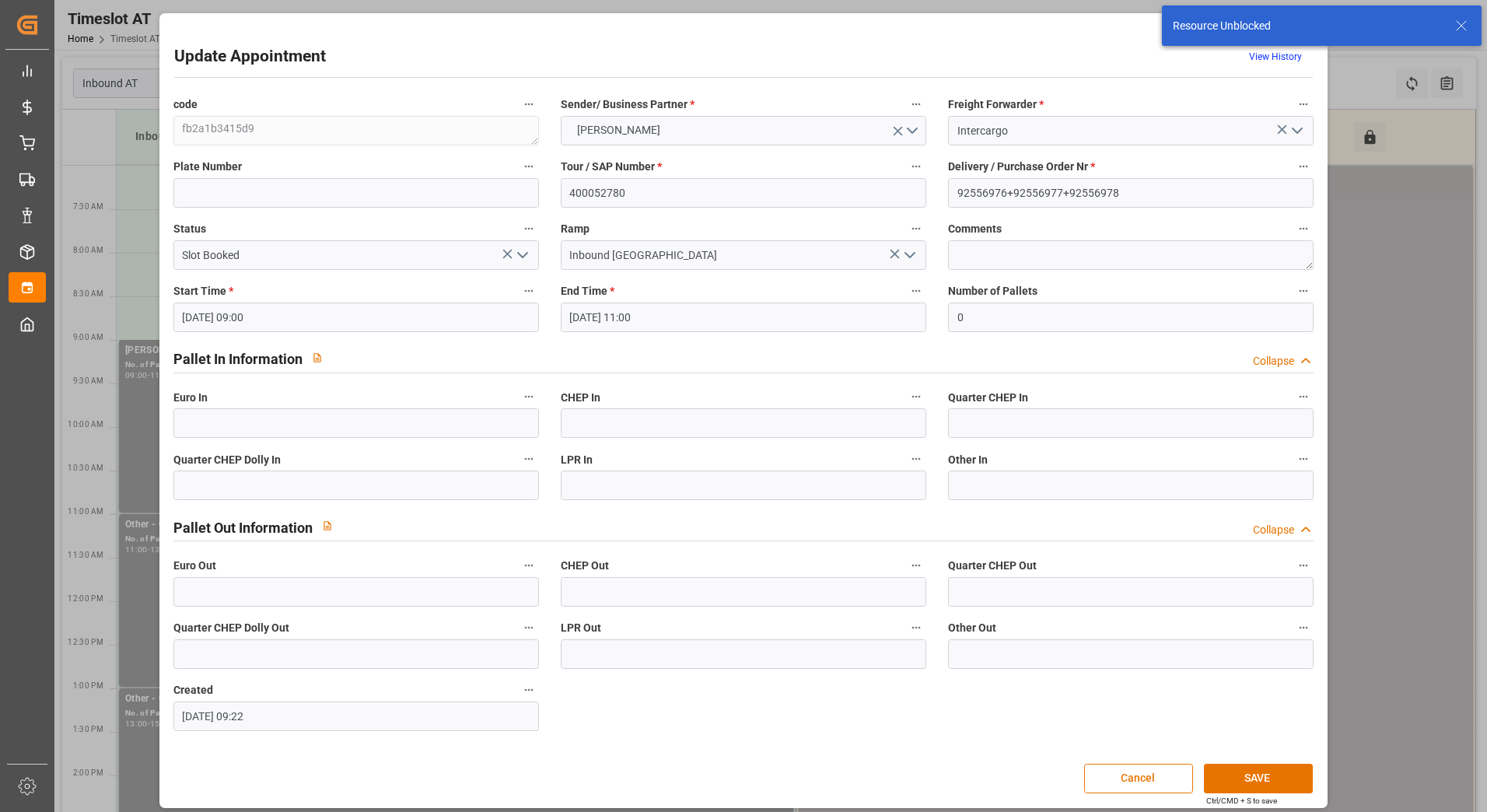
click at [600, 319] on input "12-09-2025 11:00" at bounding box center [743, 317] width 366 height 30
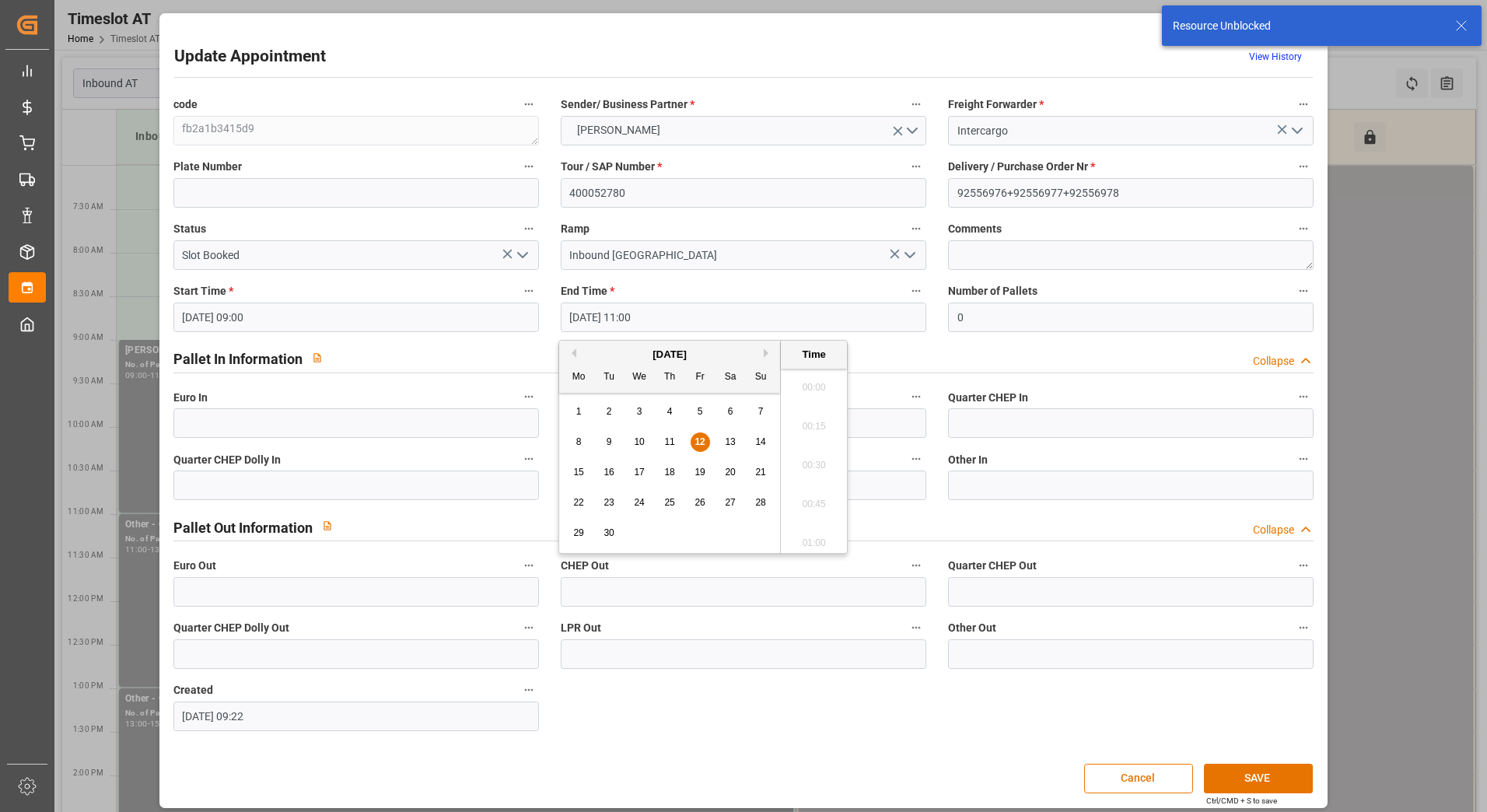
scroll to position [1638, 0]
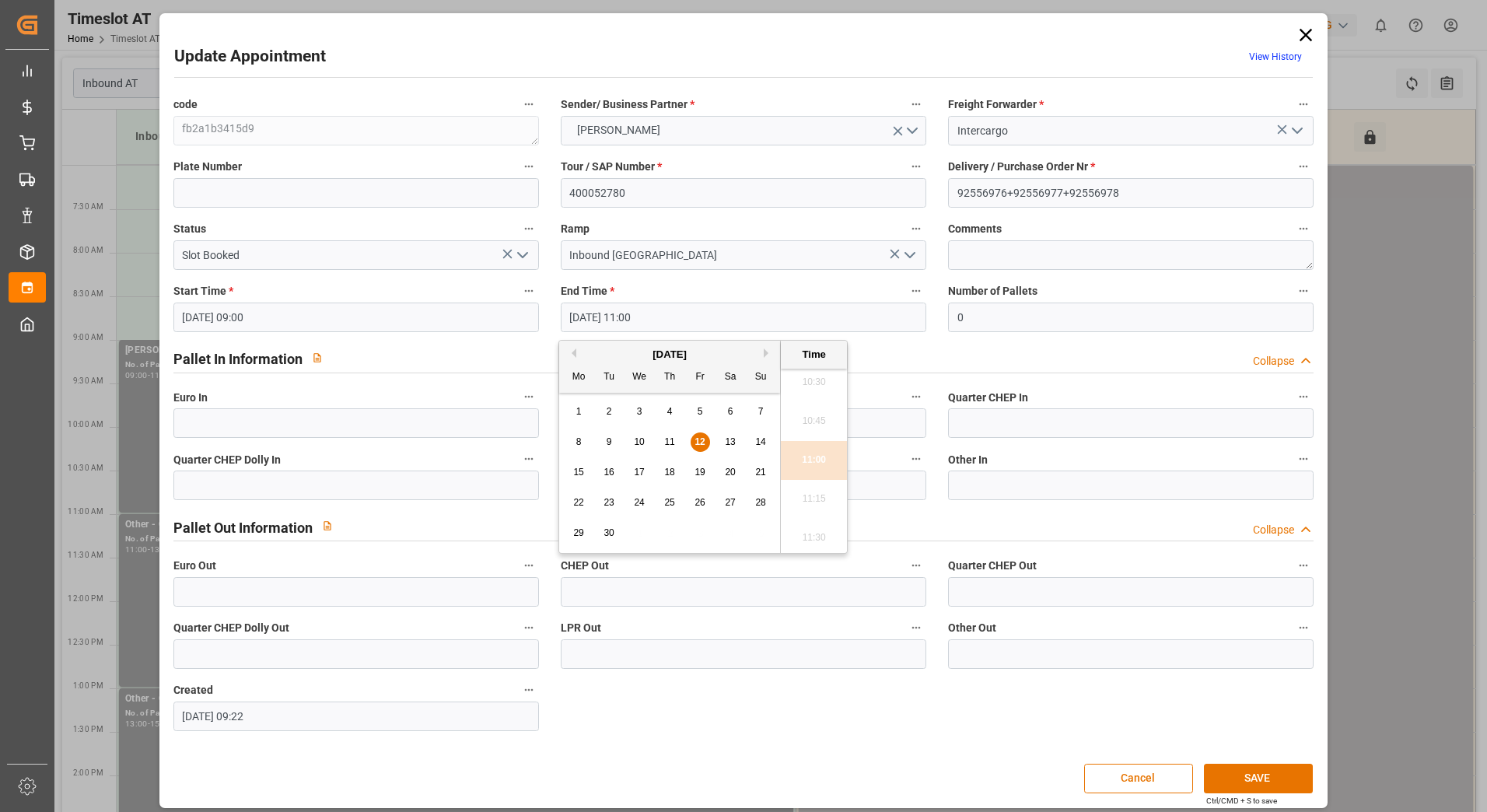
click at [582, 472] on span "15" at bounding box center [578, 472] width 10 height 11
click at [811, 461] on li "09:00" at bounding box center [814, 461] width 66 height 39
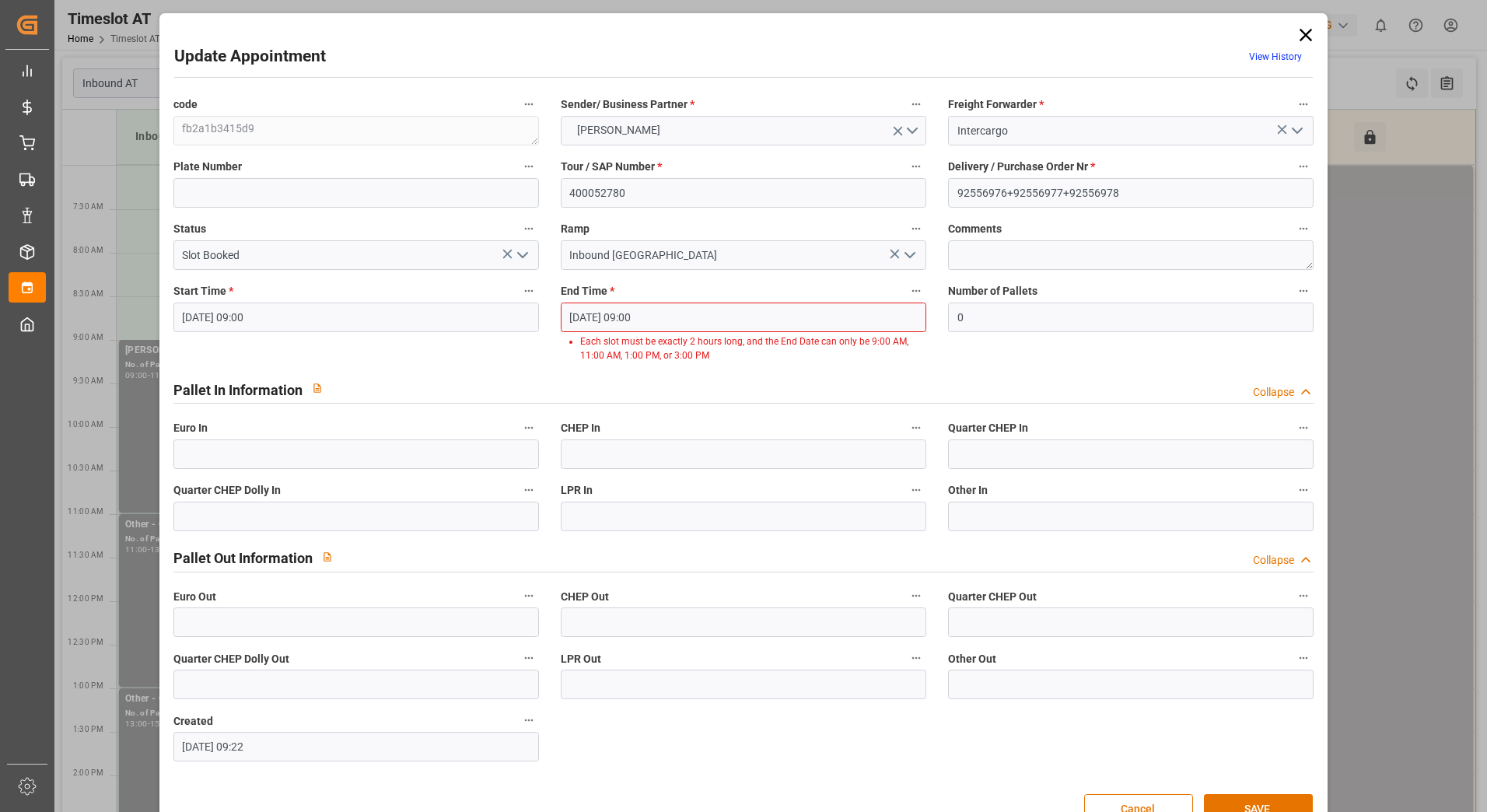
click at [769, 315] on input "15-09-2025 09:00" at bounding box center [743, 317] width 366 height 30
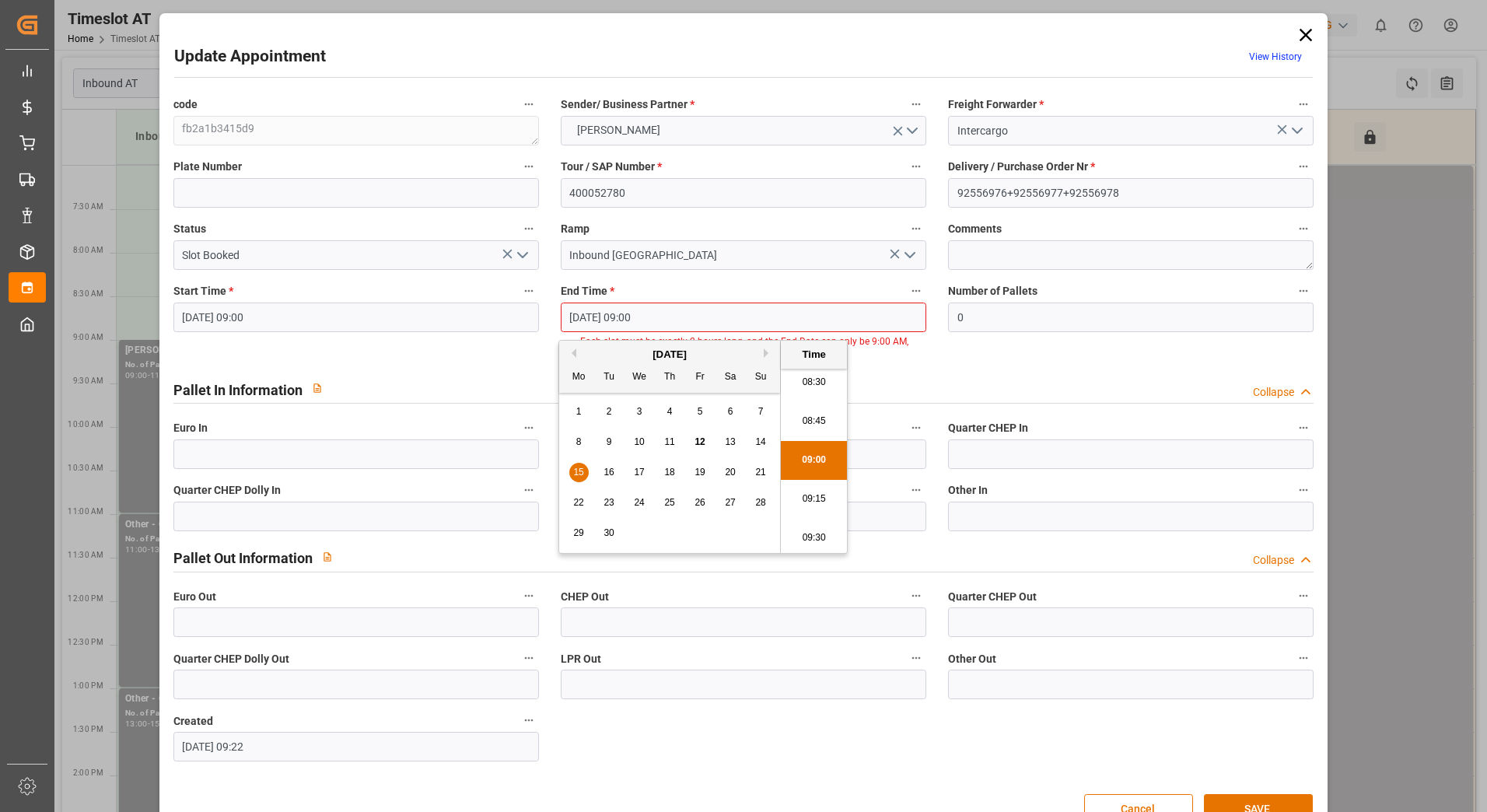
click at [574, 472] on span "15" at bounding box center [578, 472] width 10 height 11
click at [811, 459] on li "11:00" at bounding box center [814, 461] width 66 height 39
type input "15-09-2025 11:00"
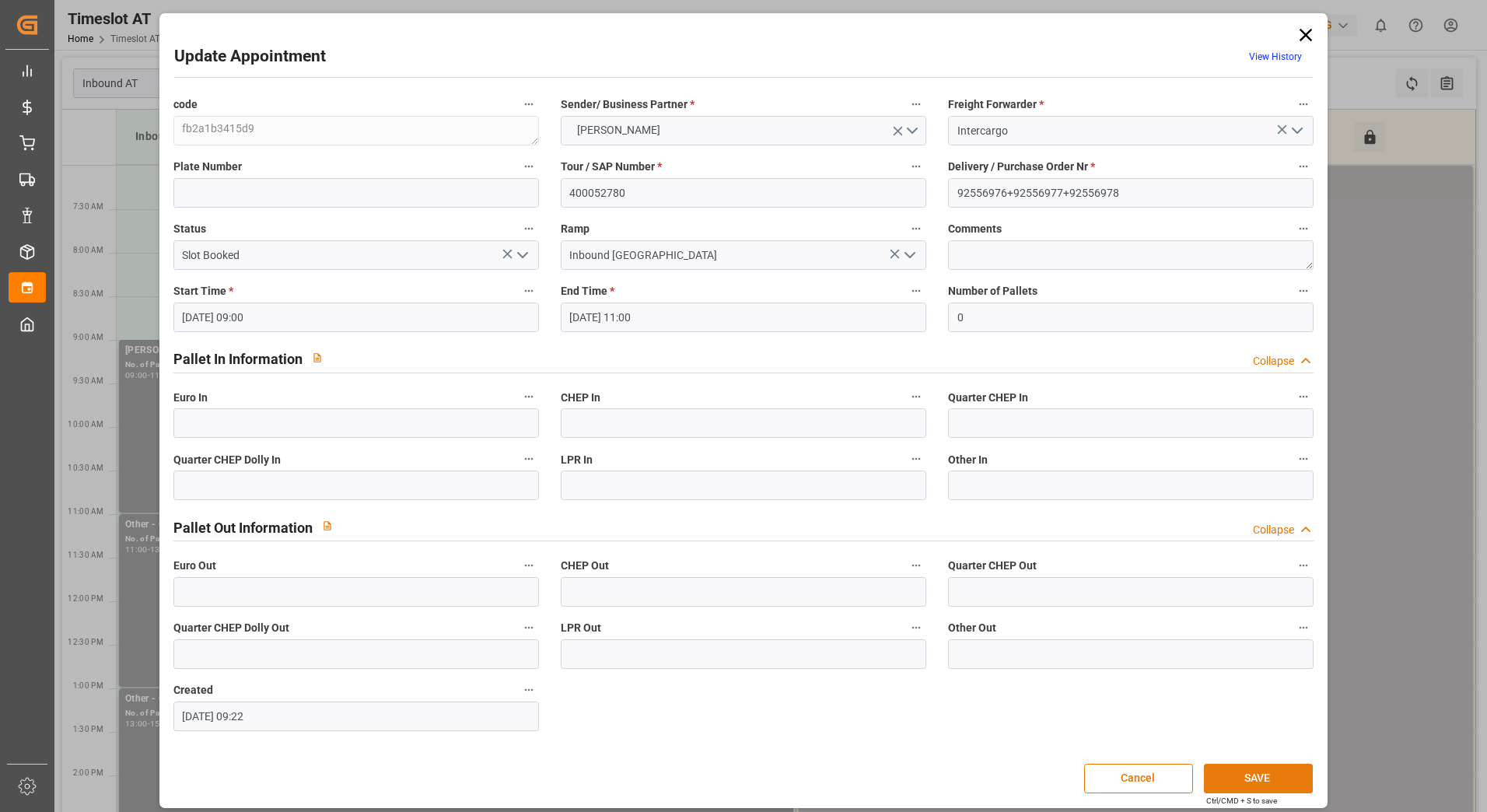
click at [1239, 777] on button "SAVE" at bounding box center [1258, 778] width 109 height 30
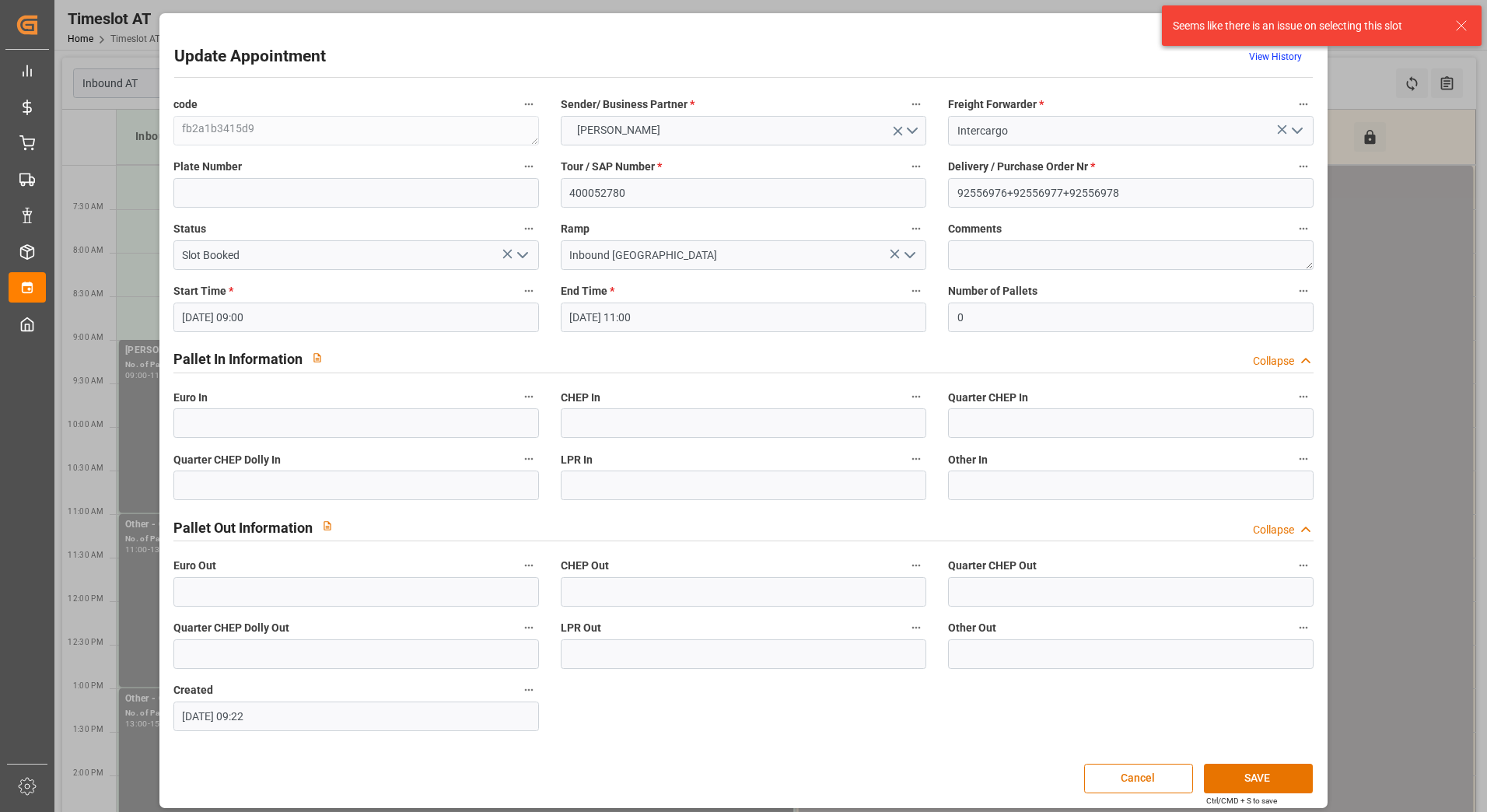
click at [1066, 40] on div "Update Appointment View History code fb2a1b3415d9 Sender/ Business Partner * ME…" at bounding box center [743, 410] width 1161 height 787
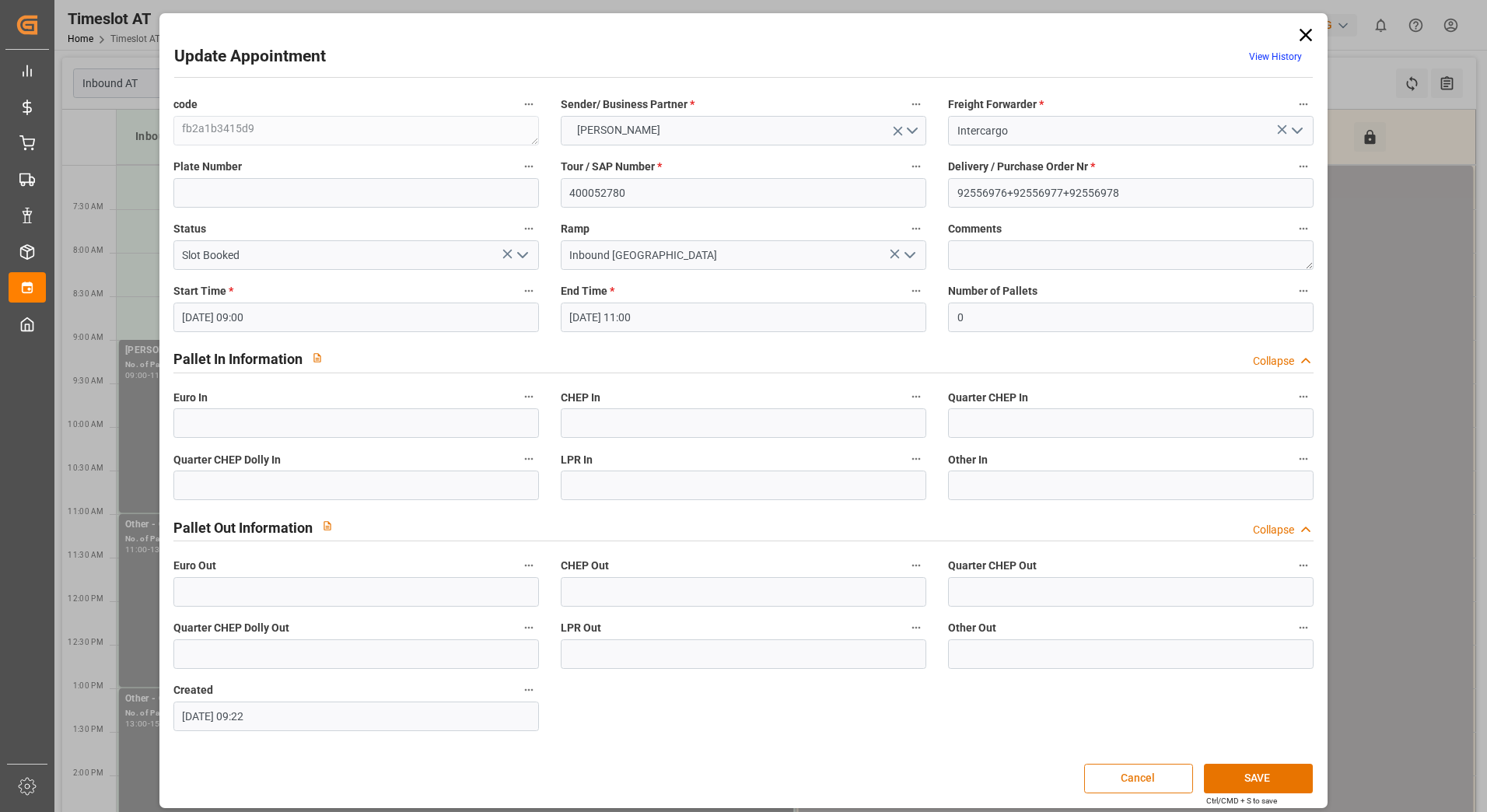
click at [1141, 773] on button "Cancel" at bounding box center [1138, 778] width 109 height 30
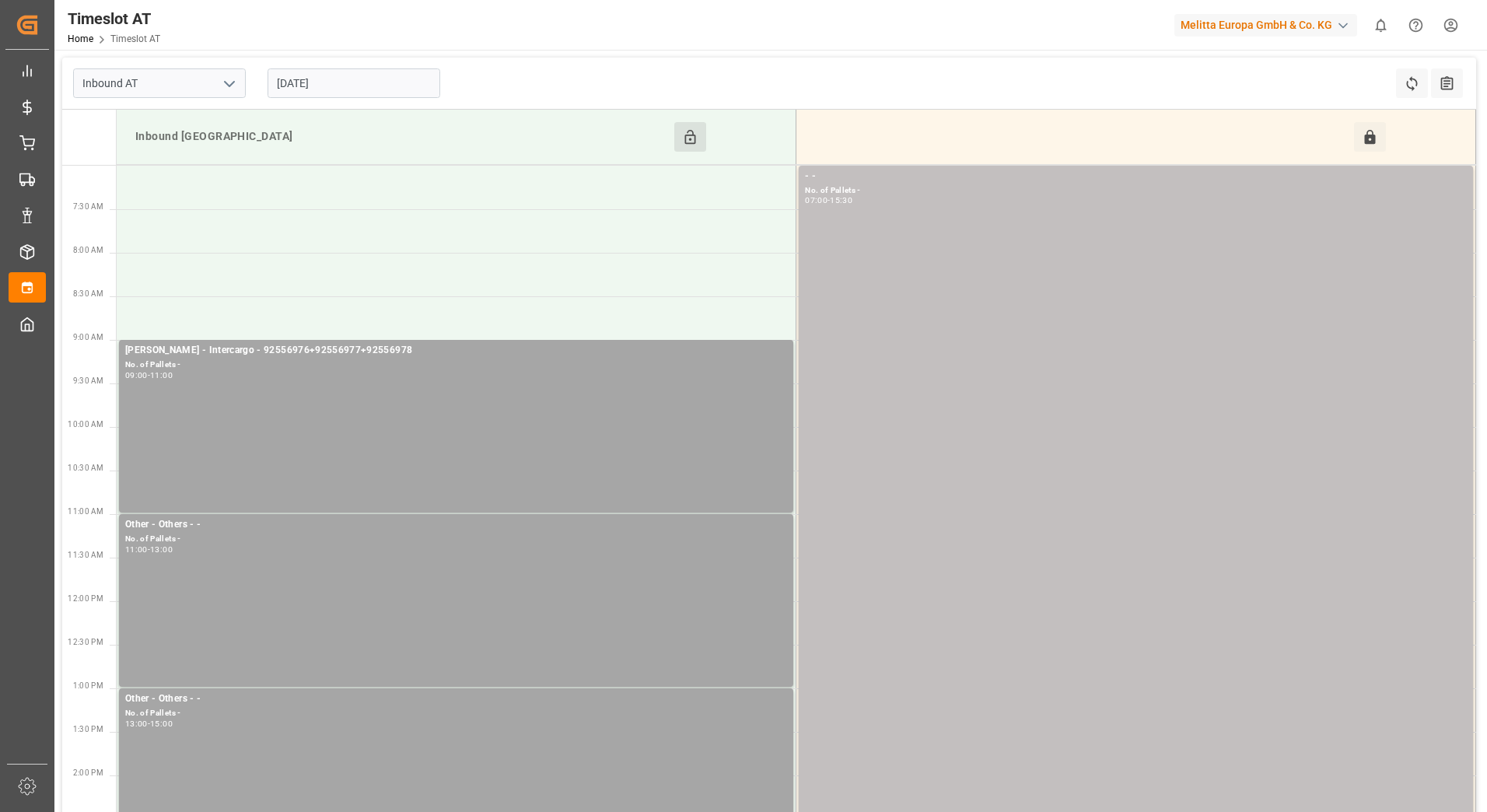
click at [342, 75] on input "[DATE]" at bounding box center [354, 83] width 173 height 30
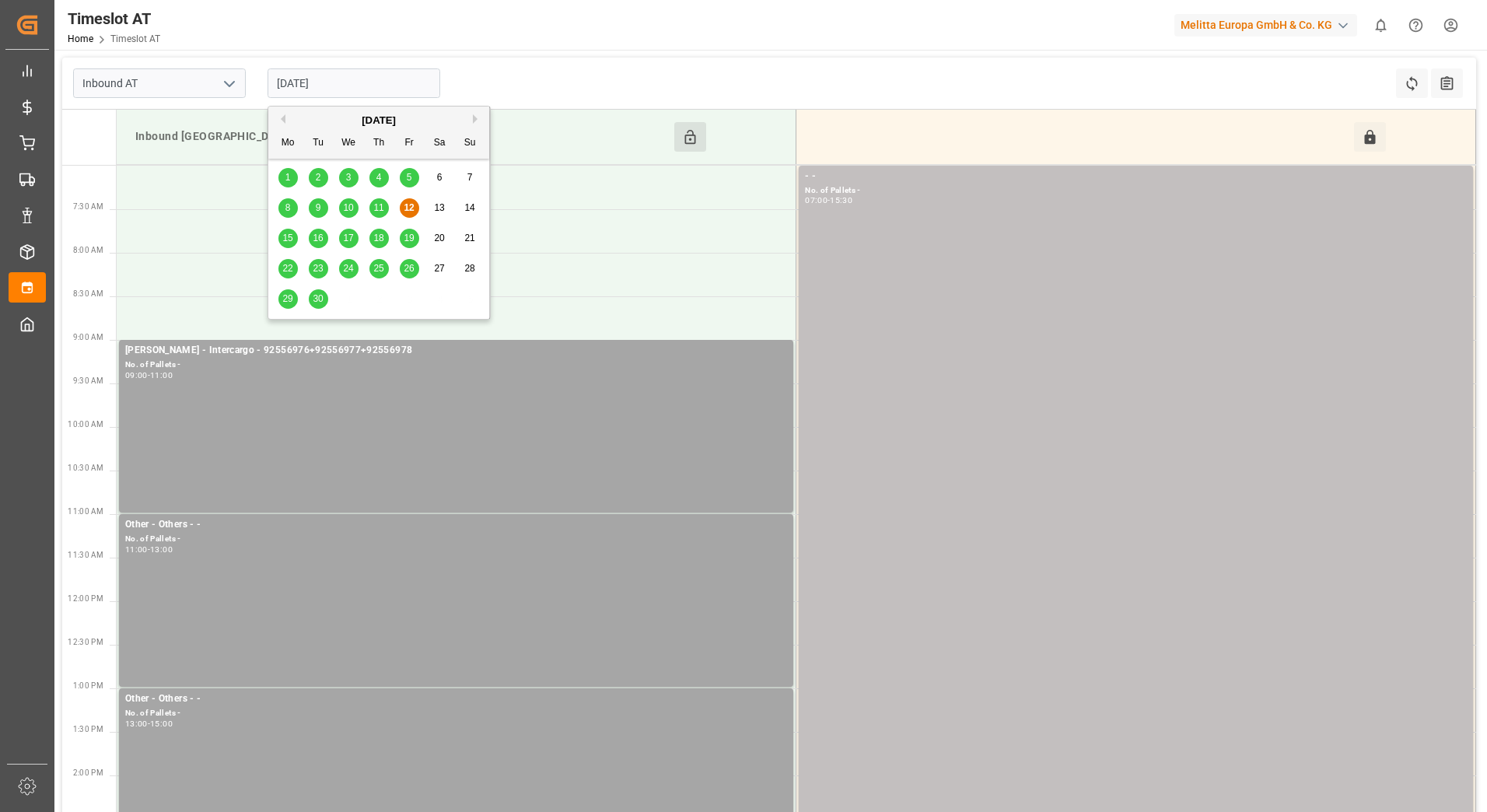
click at [293, 238] on div "15" at bounding box center [288, 239] width 20 height 19
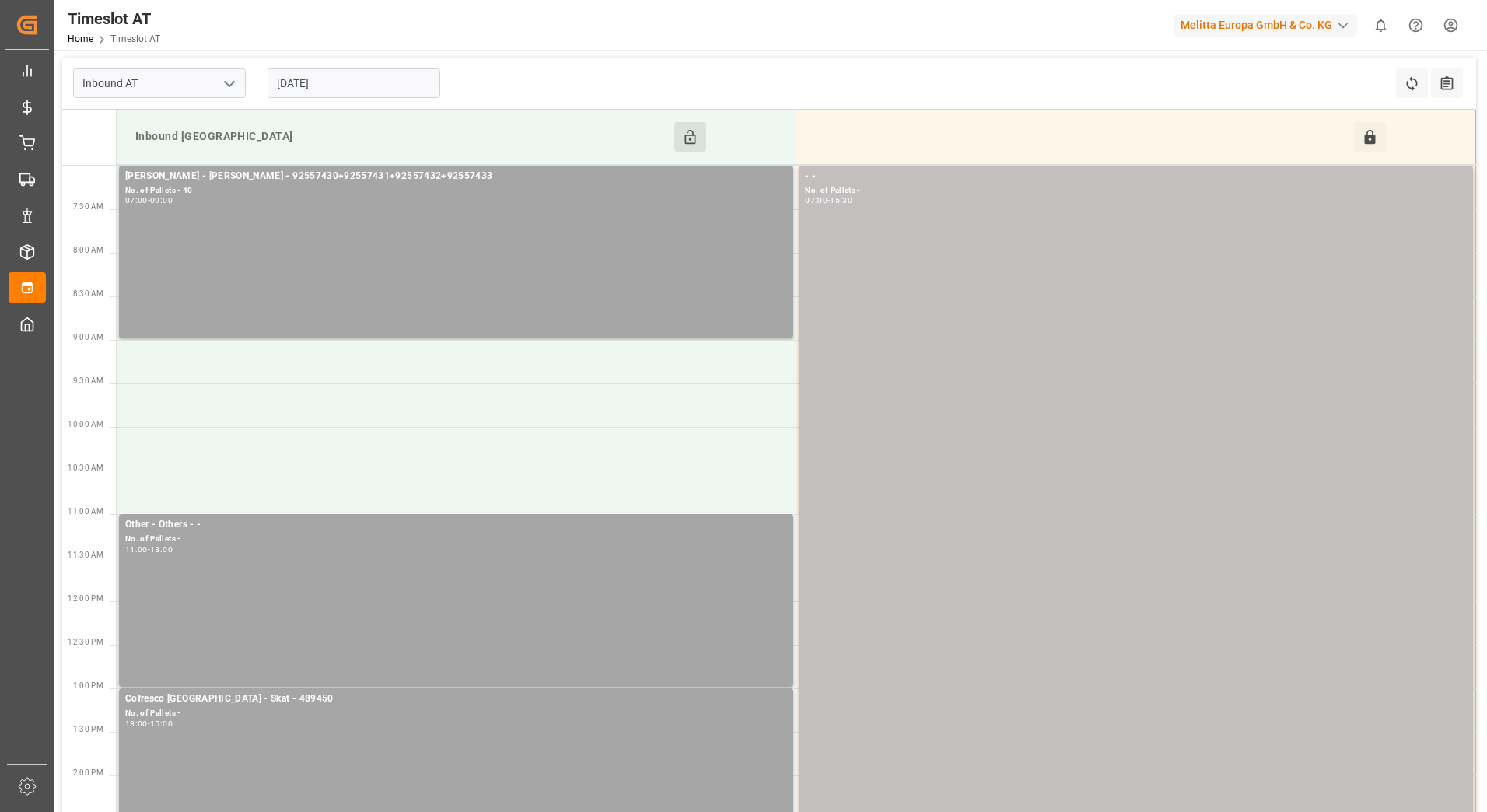
click at [372, 82] on input "15-09-2025" at bounding box center [354, 83] width 173 height 30
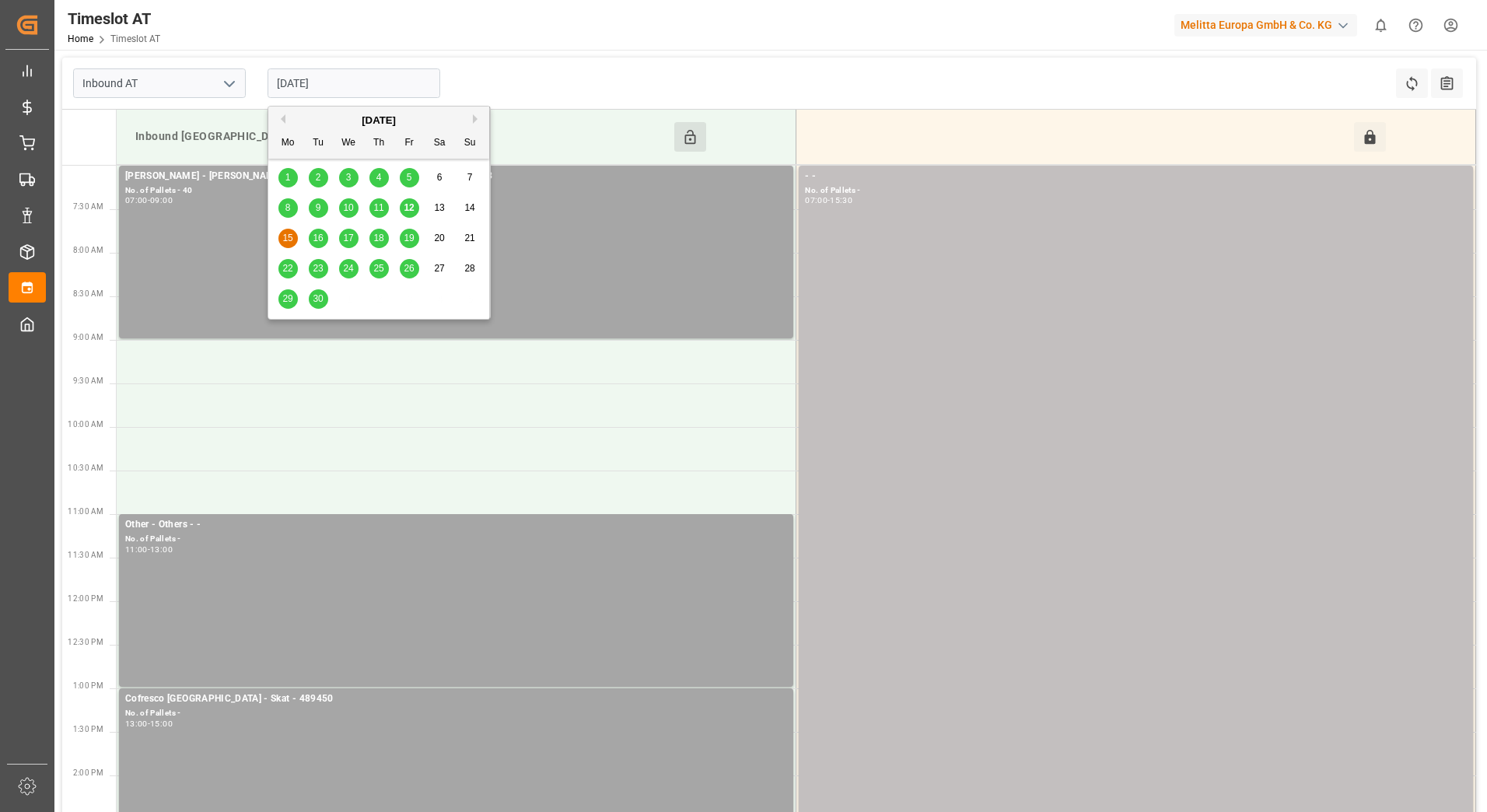
click at [406, 209] on span "12" at bounding box center [408, 208] width 10 height 11
type input "[DATE]"
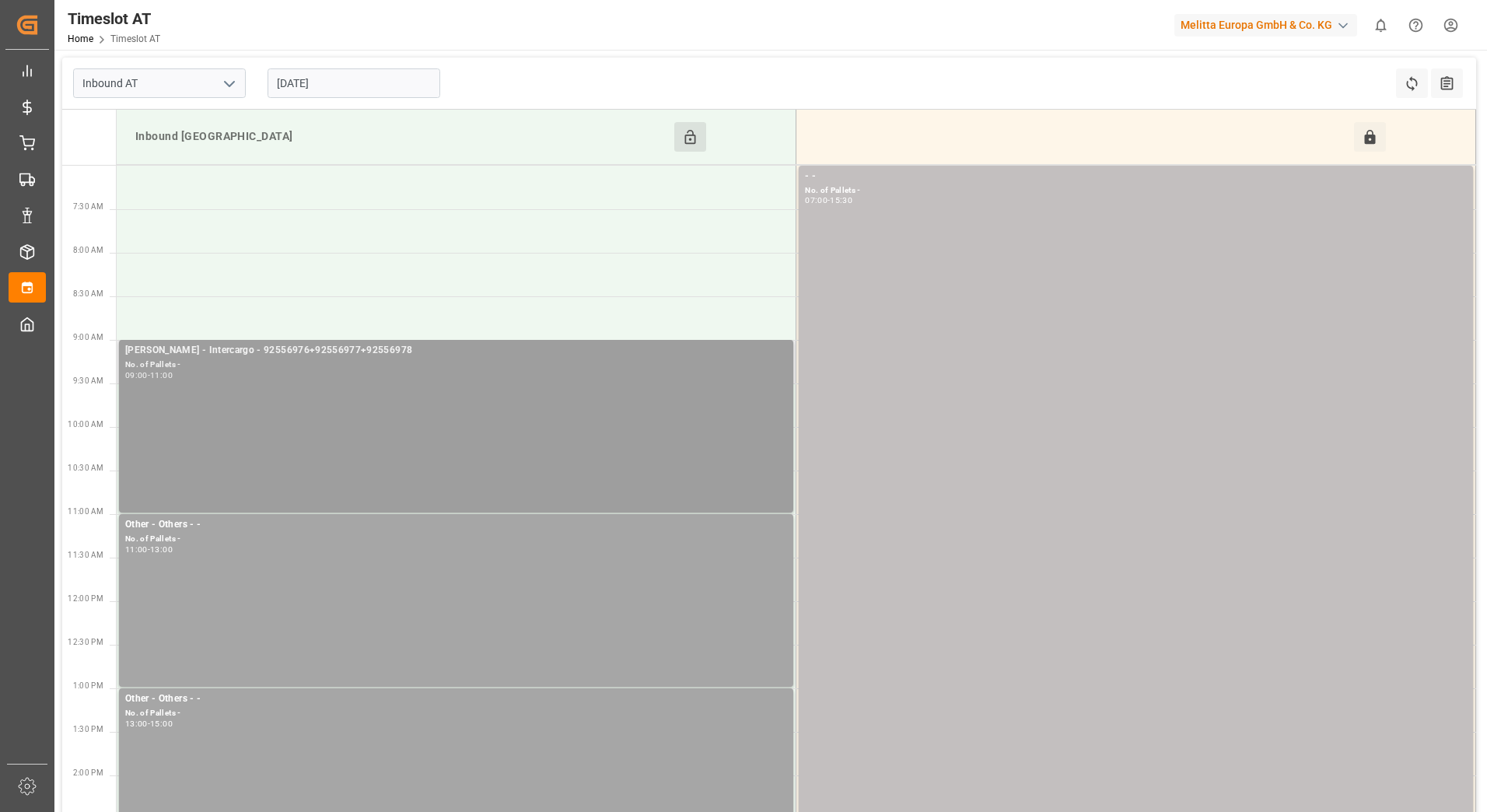
click at [417, 369] on div "No. of Pallets -" at bounding box center [456, 365] width 661 height 13
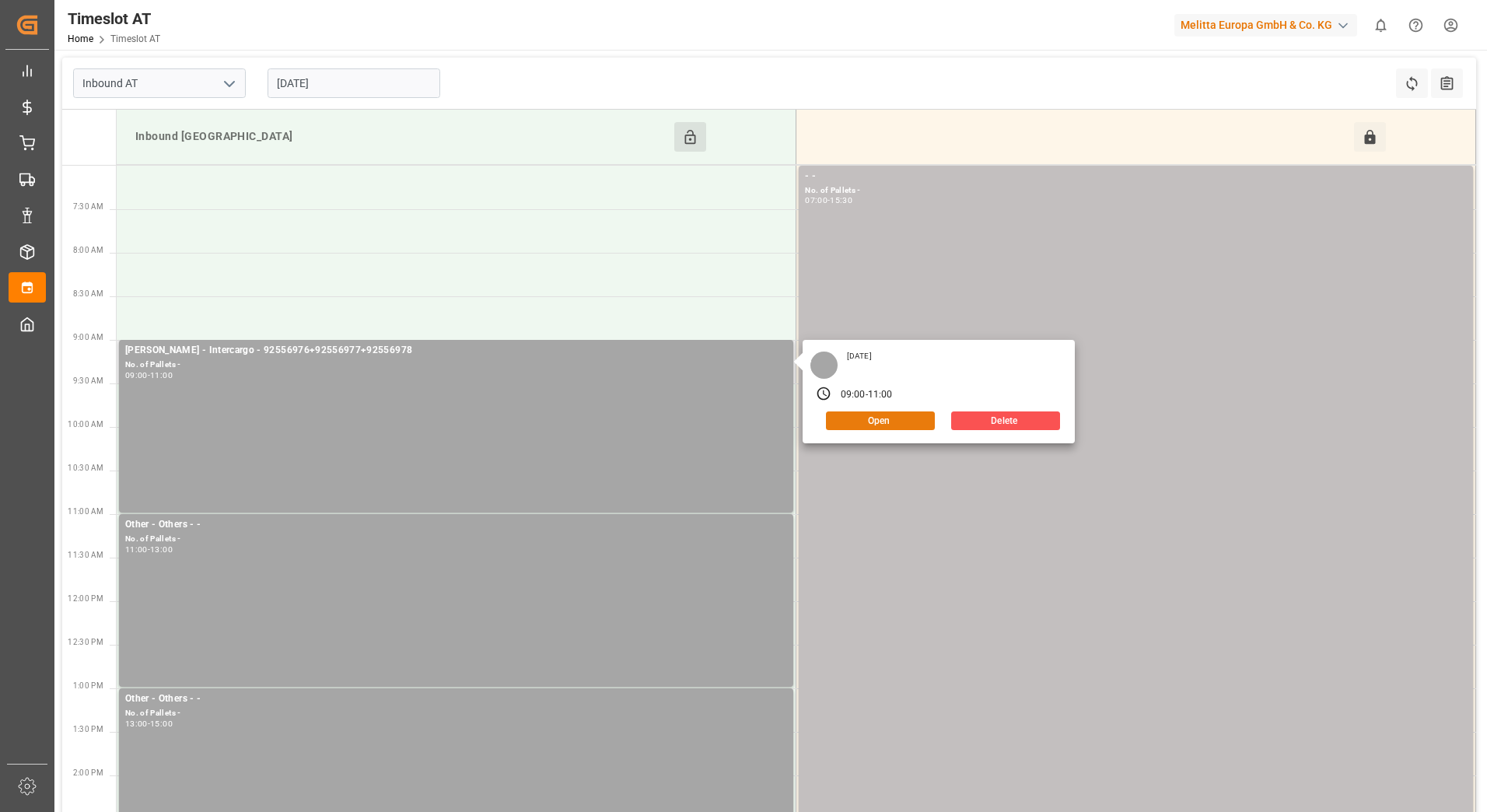
click at [865, 419] on button "Open" at bounding box center [880, 421] width 109 height 19
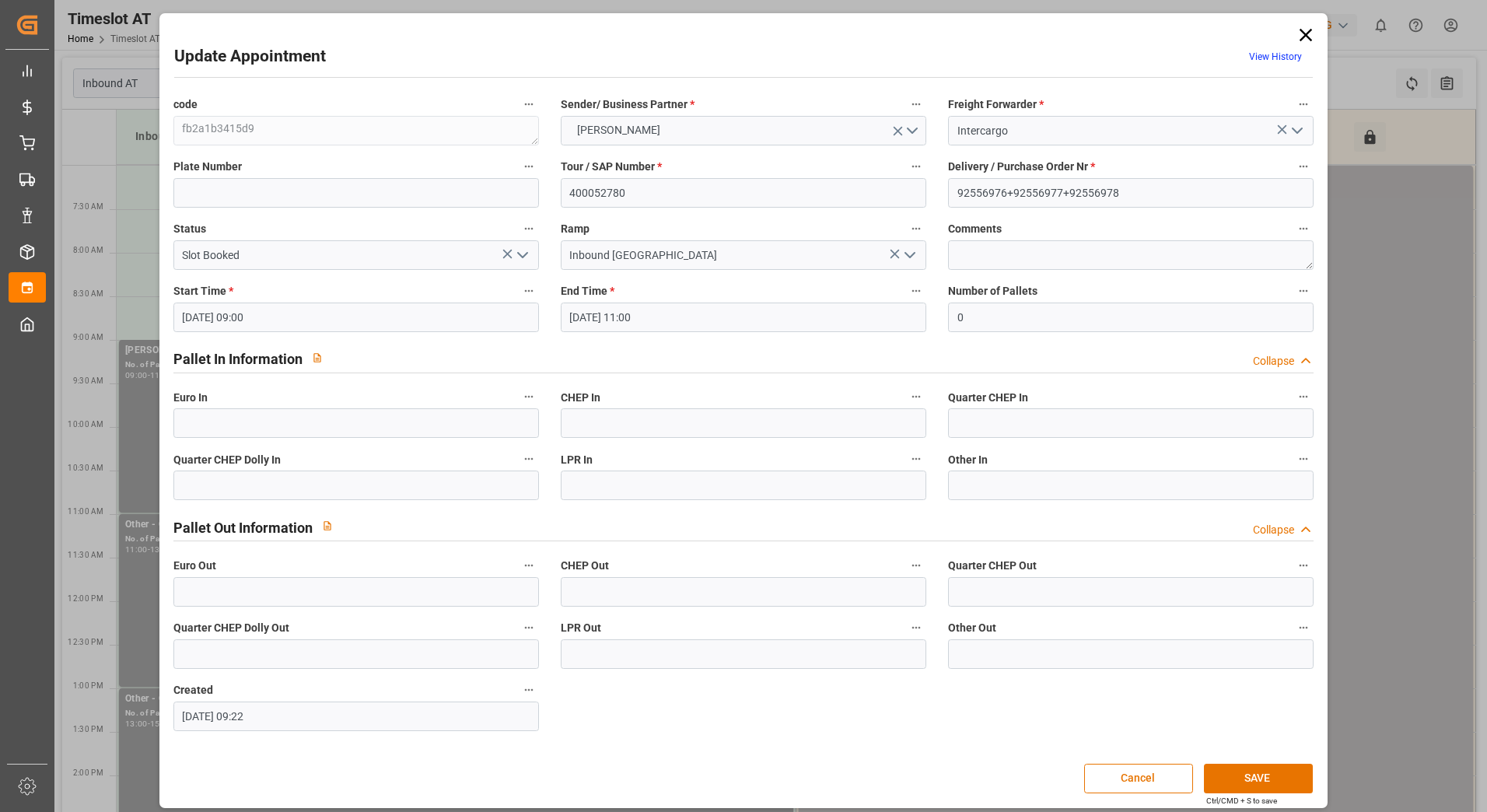
click at [432, 319] on input "12-09-2025 09:00" at bounding box center [356, 317] width 366 height 30
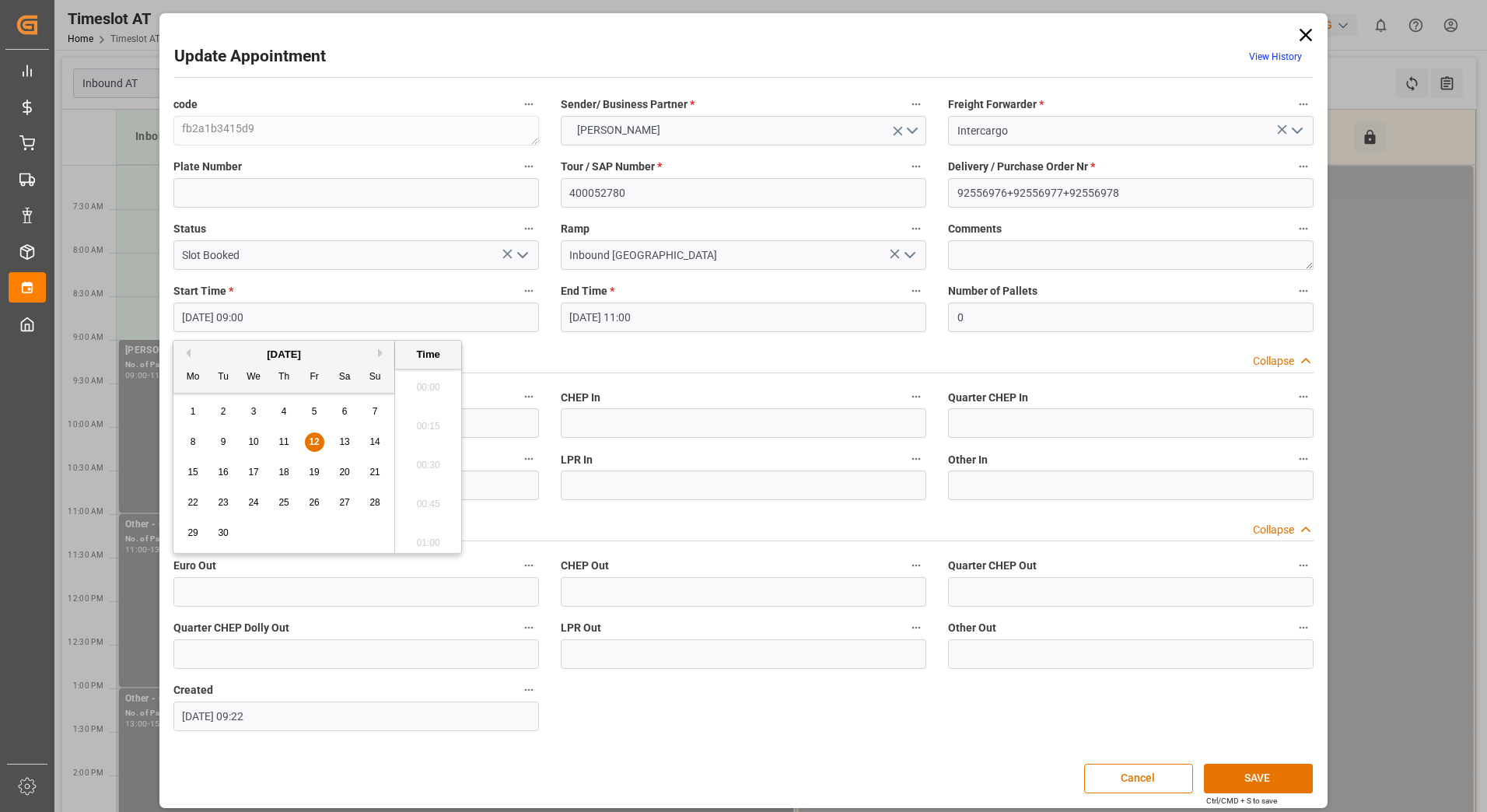
scroll to position [1327, 0]
click at [198, 474] on span "15" at bounding box center [192, 472] width 10 height 11
type input "15-09-2025 09:00"
click at [441, 463] on li "09:00" at bounding box center [428, 461] width 66 height 39
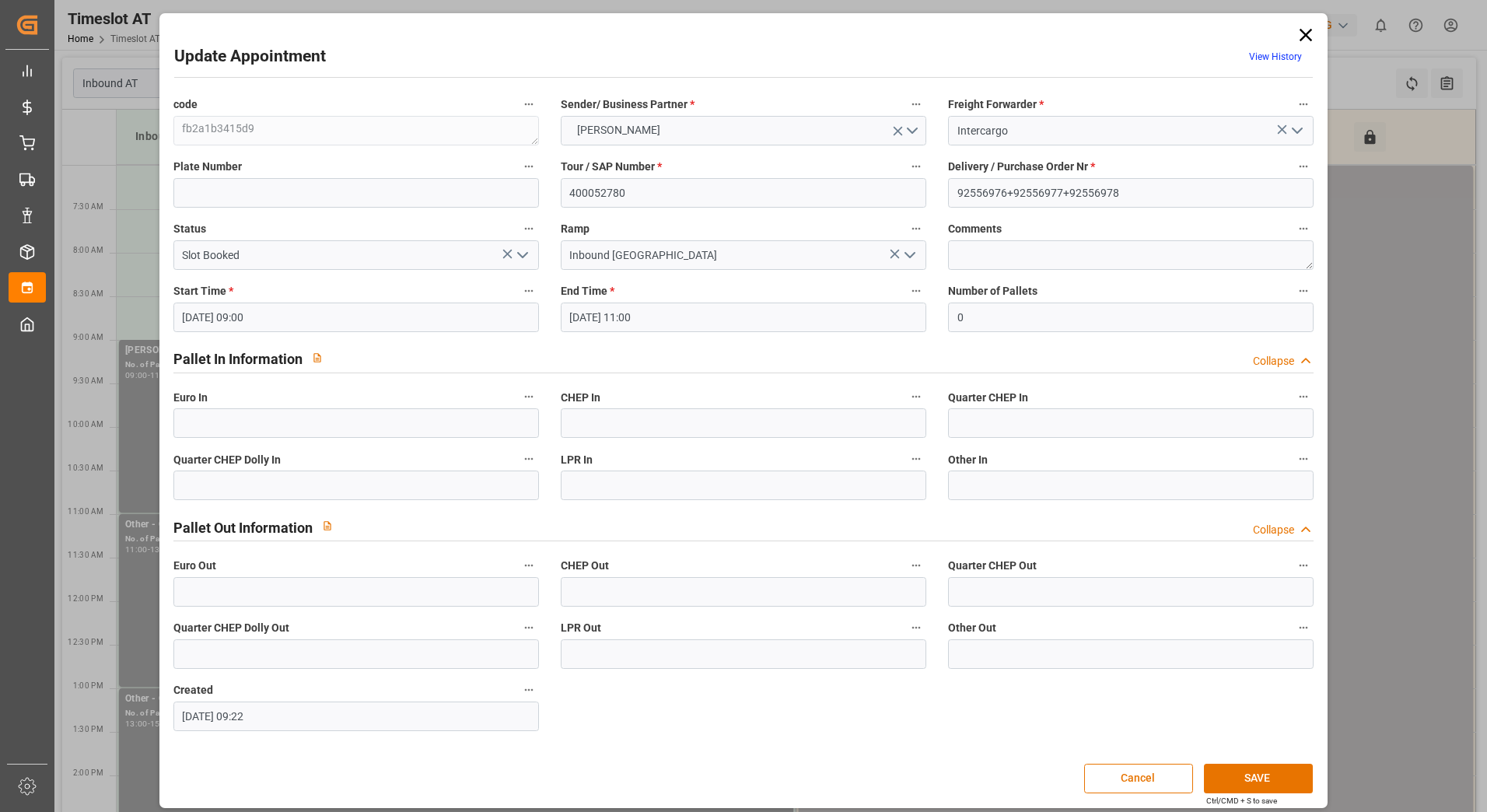
click at [607, 320] on input "12-09-2025 11:00" at bounding box center [743, 317] width 366 height 30
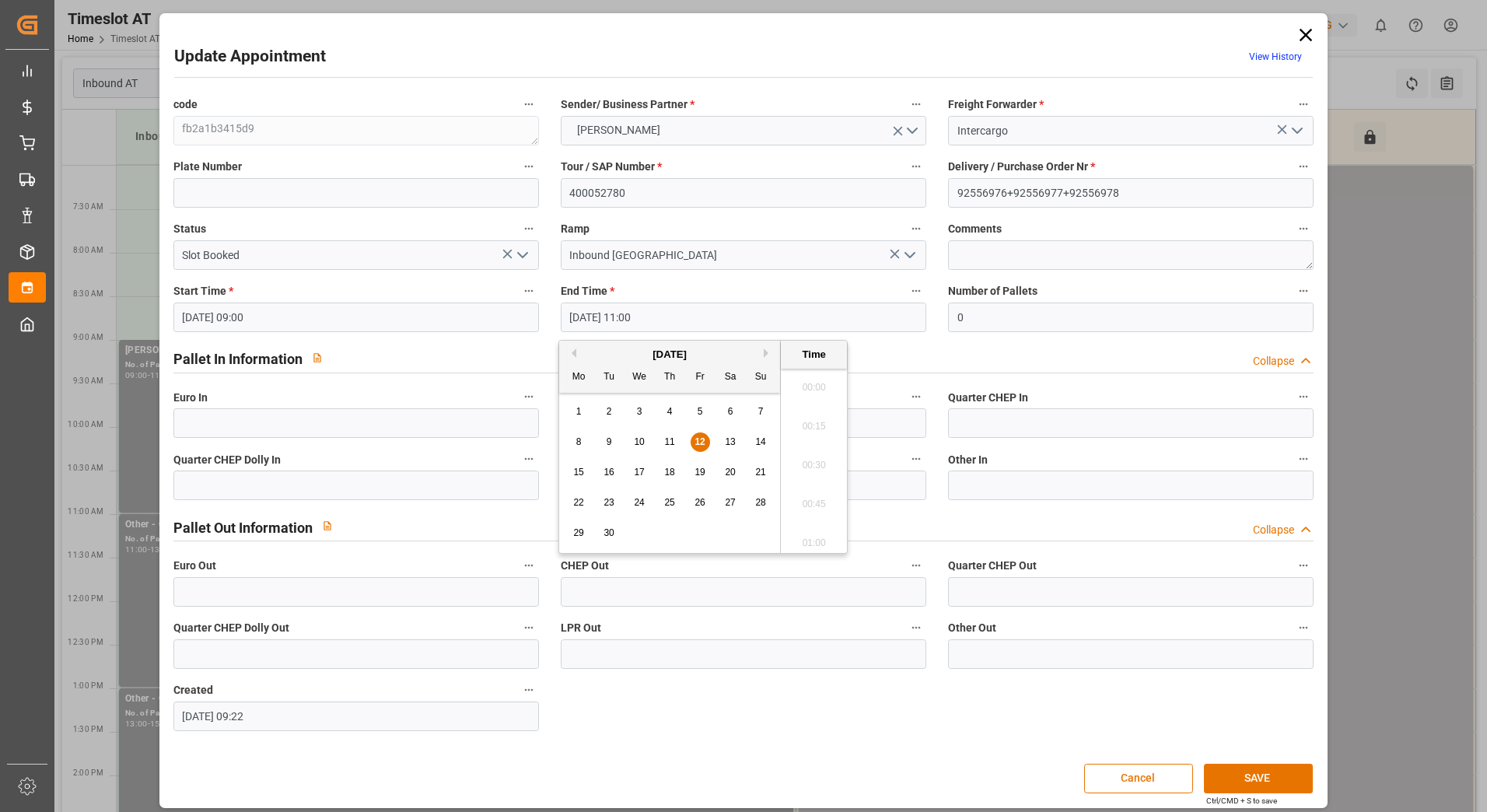
scroll to position [1638, 0]
click at [576, 471] on span "15" at bounding box center [578, 472] width 10 height 11
type input "15-09-2025 11:00"
click at [812, 465] on li "11:00" at bounding box center [814, 461] width 66 height 39
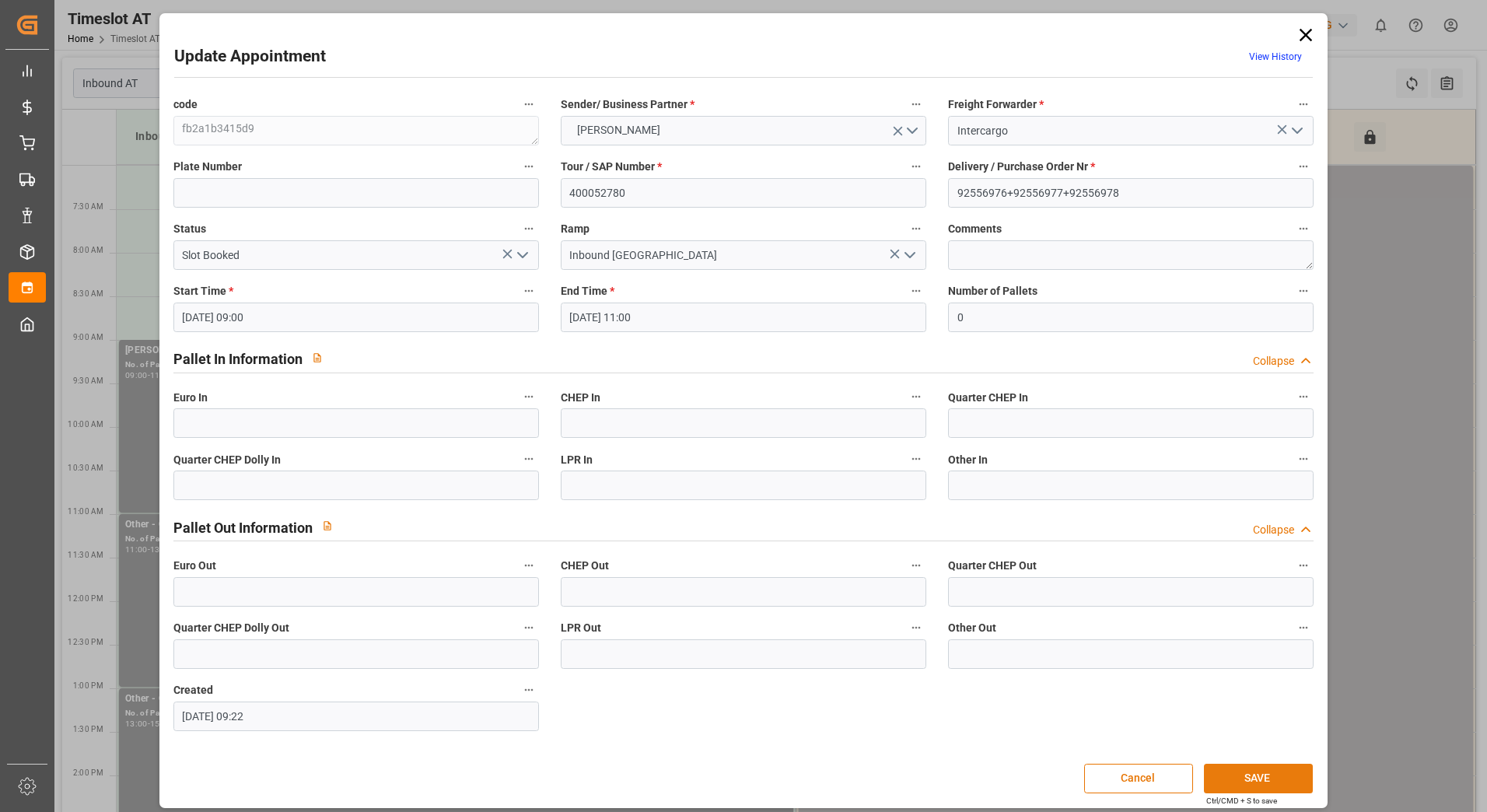
click at [1248, 775] on button "SAVE" at bounding box center [1258, 778] width 109 height 30
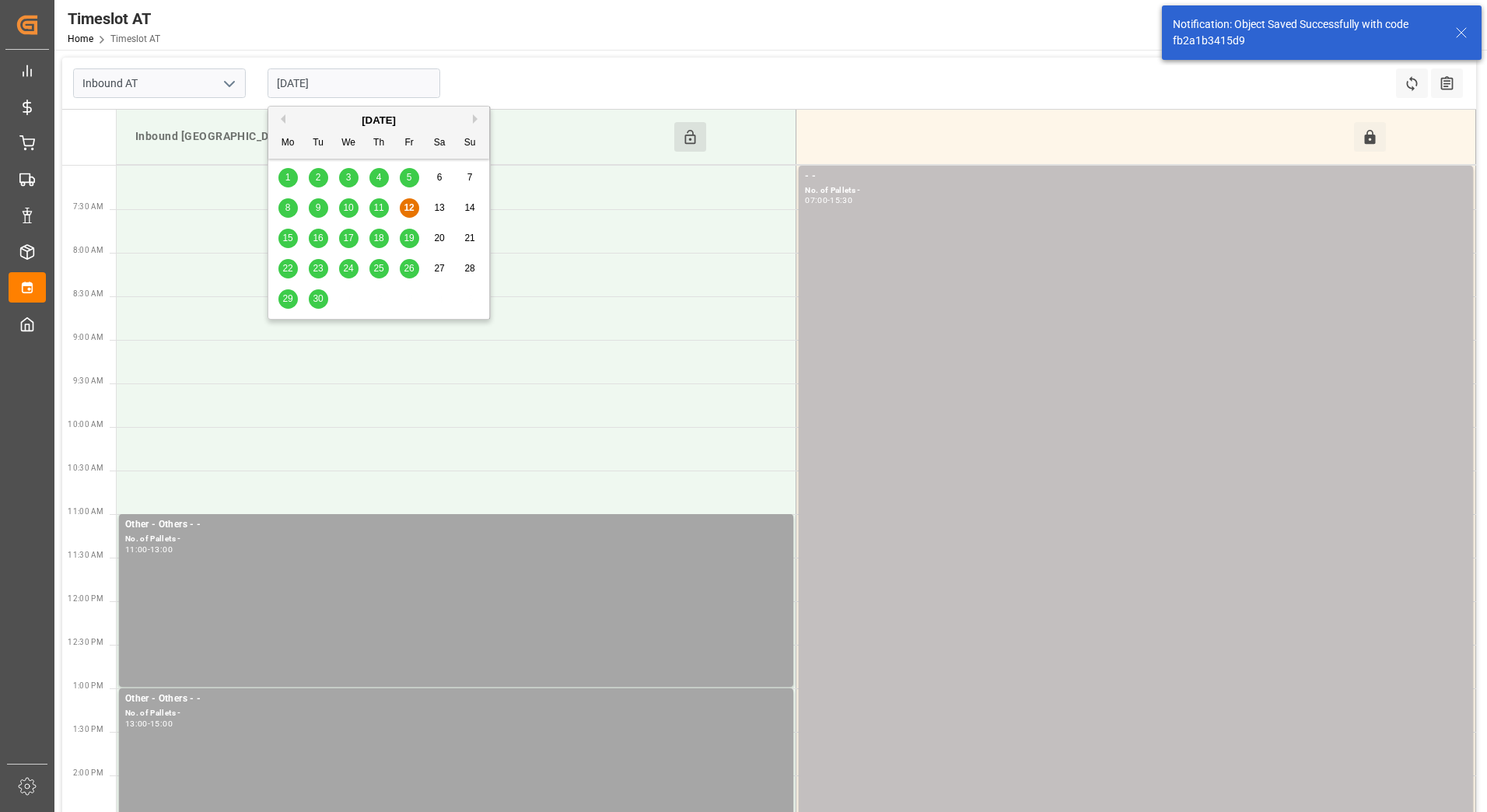
click at [386, 78] on input "[DATE]" at bounding box center [354, 83] width 173 height 30
click at [282, 238] on div "15" at bounding box center [288, 239] width 20 height 19
type input "15-09-2025"
